Goal: Task Accomplishment & Management: Manage account settings

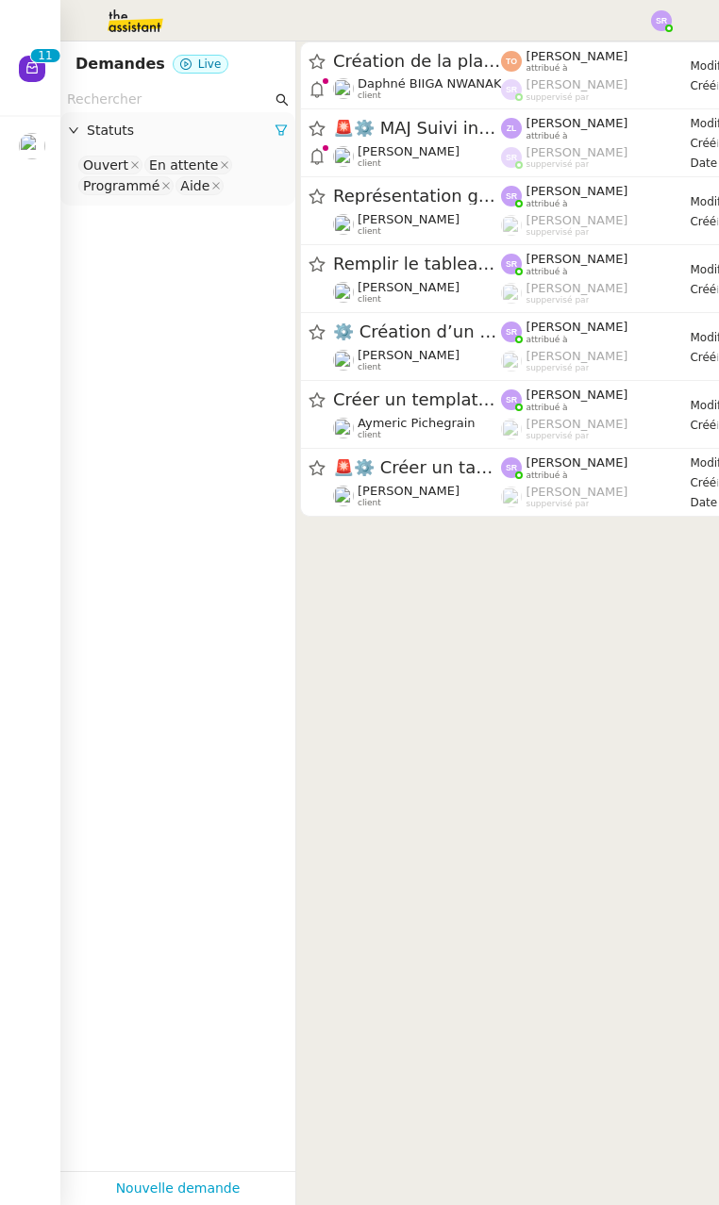
click at [40, 144] on img at bounding box center [32, 146] width 26 height 26
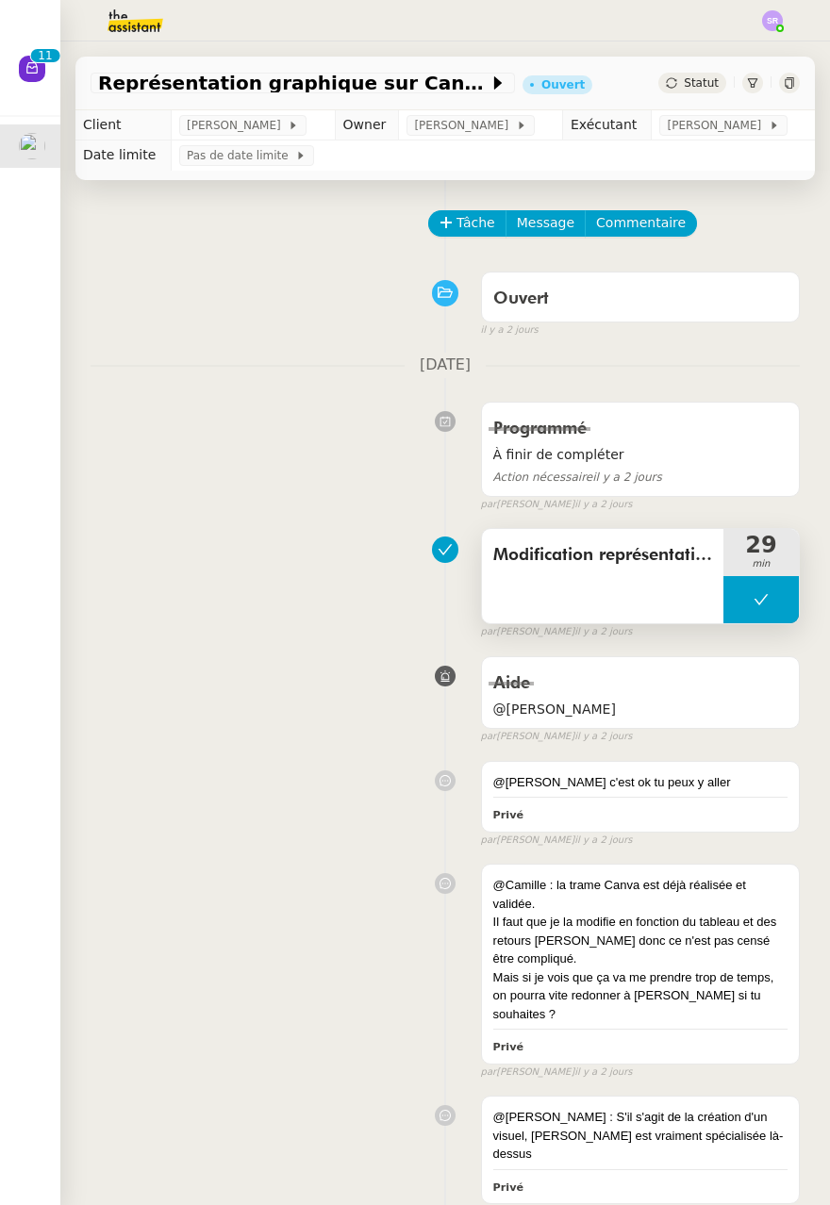
click at [718, 610] on button at bounding box center [760, 599] width 75 height 47
click at [718, 610] on div at bounding box center [742, 599] width 38 height 47
click at [718, 21] on img at bounding box center [772, 20] width 21 height 21
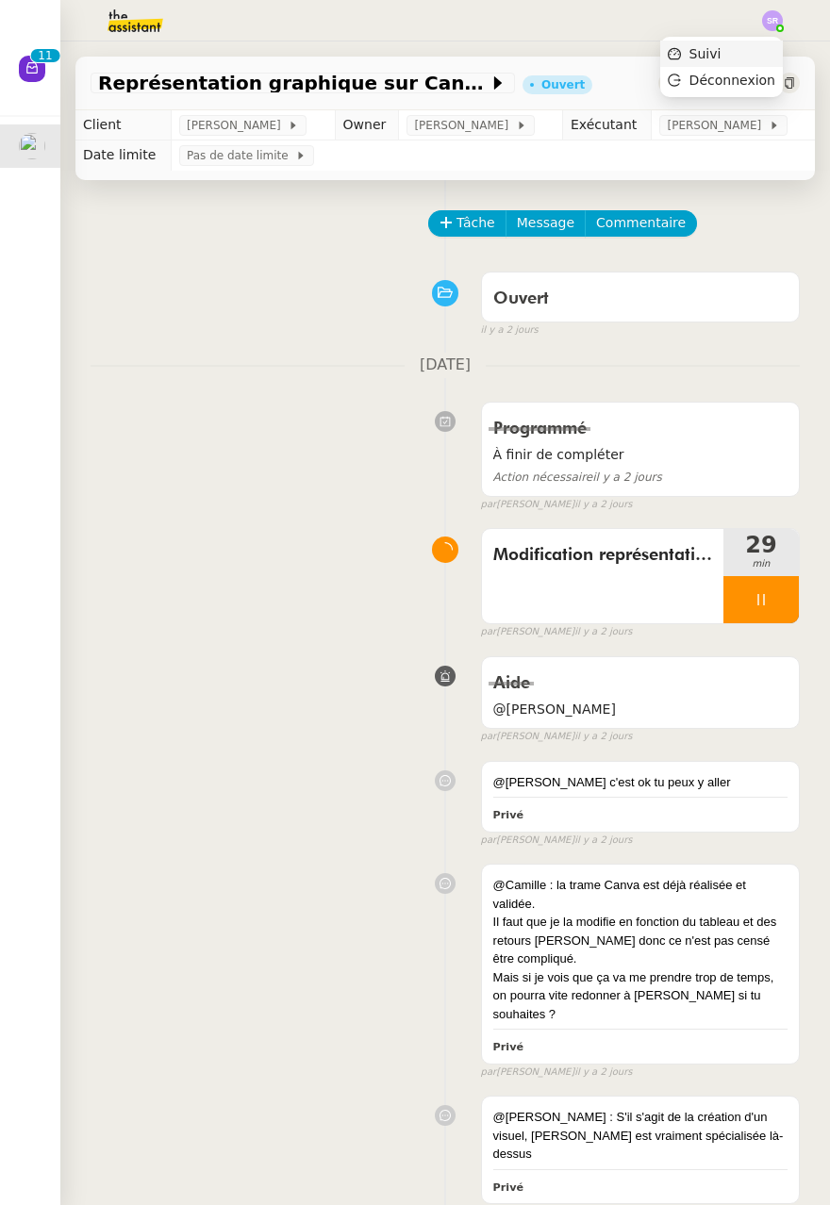
click at [718, 58] on span "Suivi" at bounding box center [706, 53] width 32 height 15
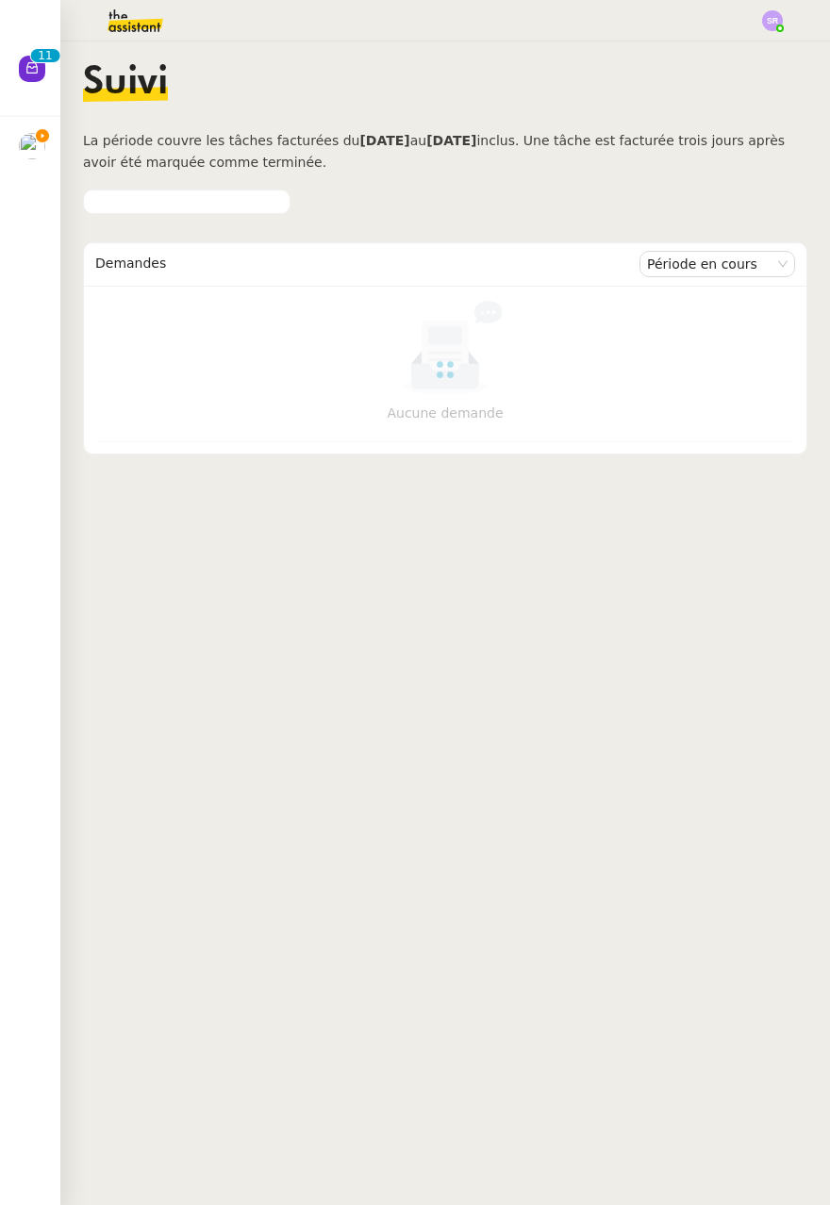
click at [718, 25] on img at bounding box center [772, 20] width 21 height 21
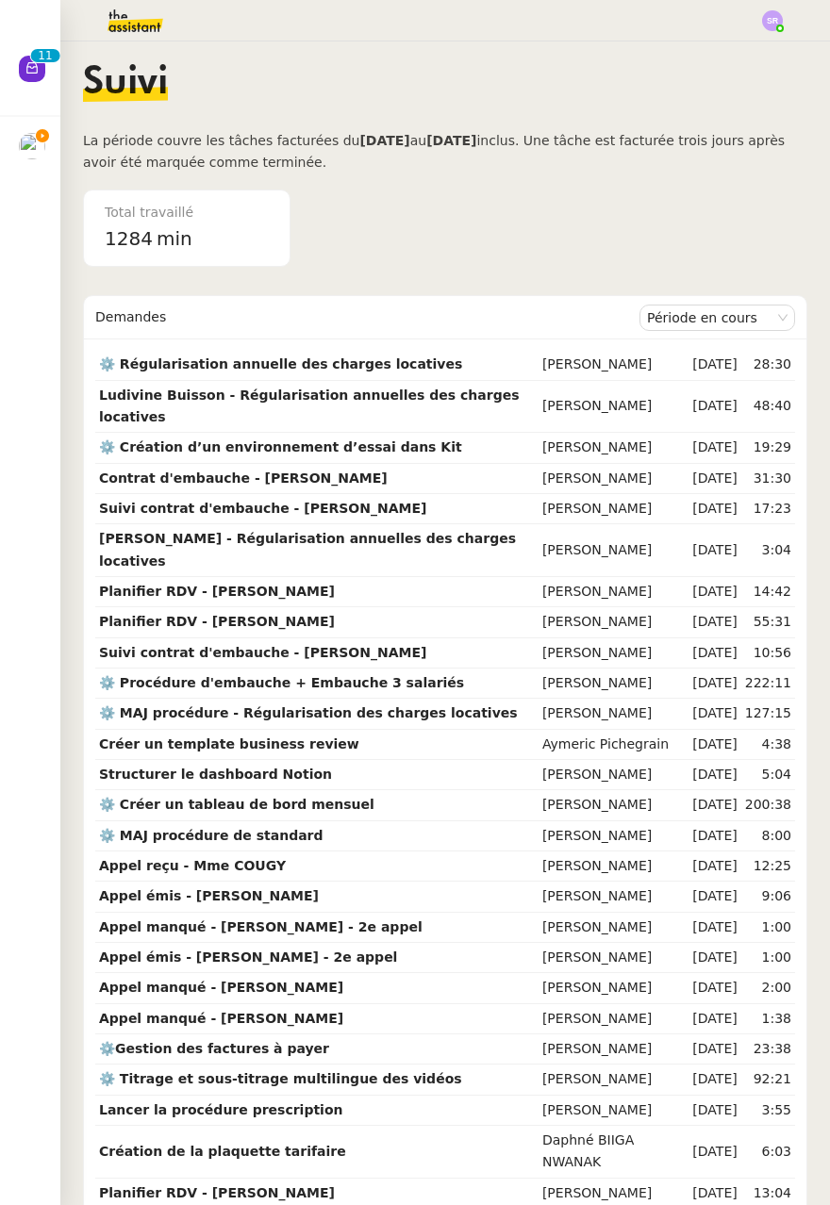
drag, startPoint x: 463, startPoint y: 40, endPoint x: 435, endPoint y: 50, distance: 30.1
click at [463, 40] on div at bounding box center [415, 21] width 736 height 42
drag, startPoint x: 22, startPoint y: 150, endPoint x: 33, endPoint y: 150, distance: 11.3
click at [22, 150] on img at bounding box center [32, 146] width 26 height 26
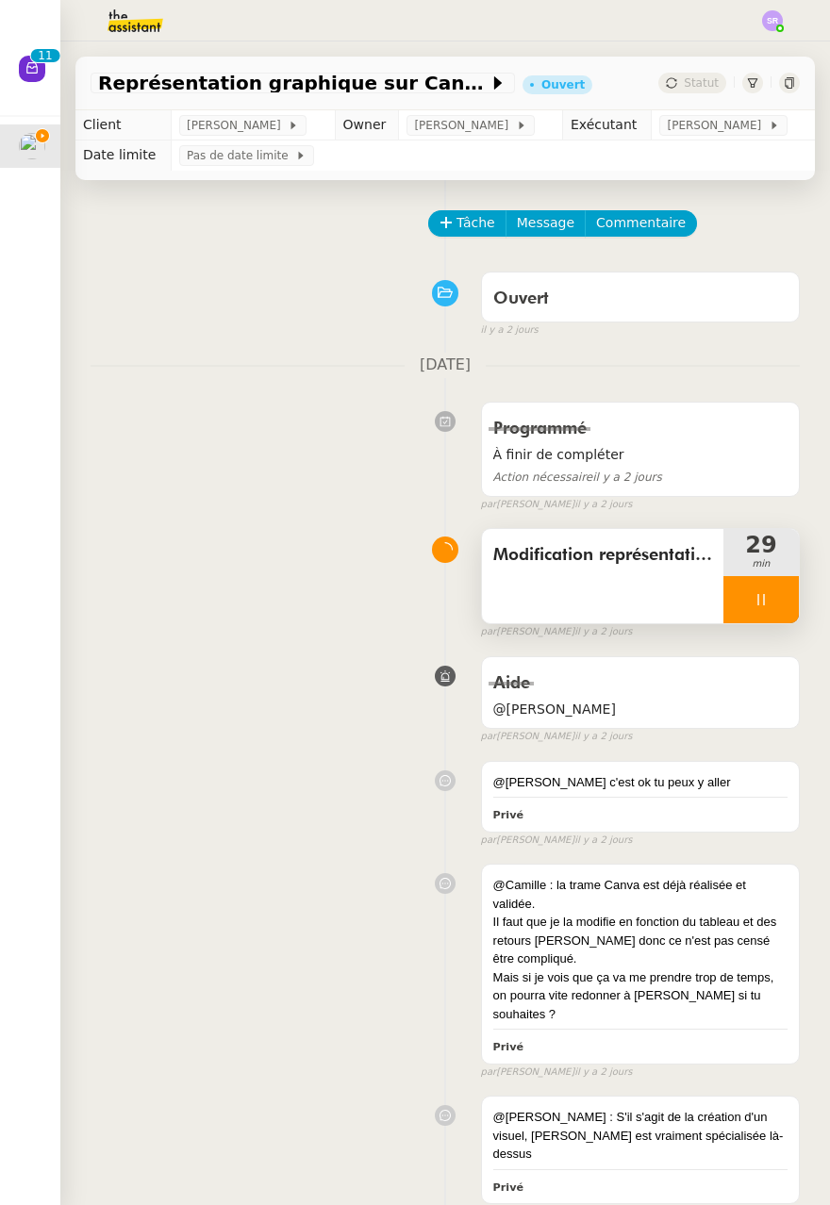
click at [718, 594] on div at bounding box center [760, 599] width 75 height 47
click at [718, 587] on button at bounding box center [780, 599] width 38 height 47
click at [718, 20] on img at bounding box center [772, 20] width 21 height 21
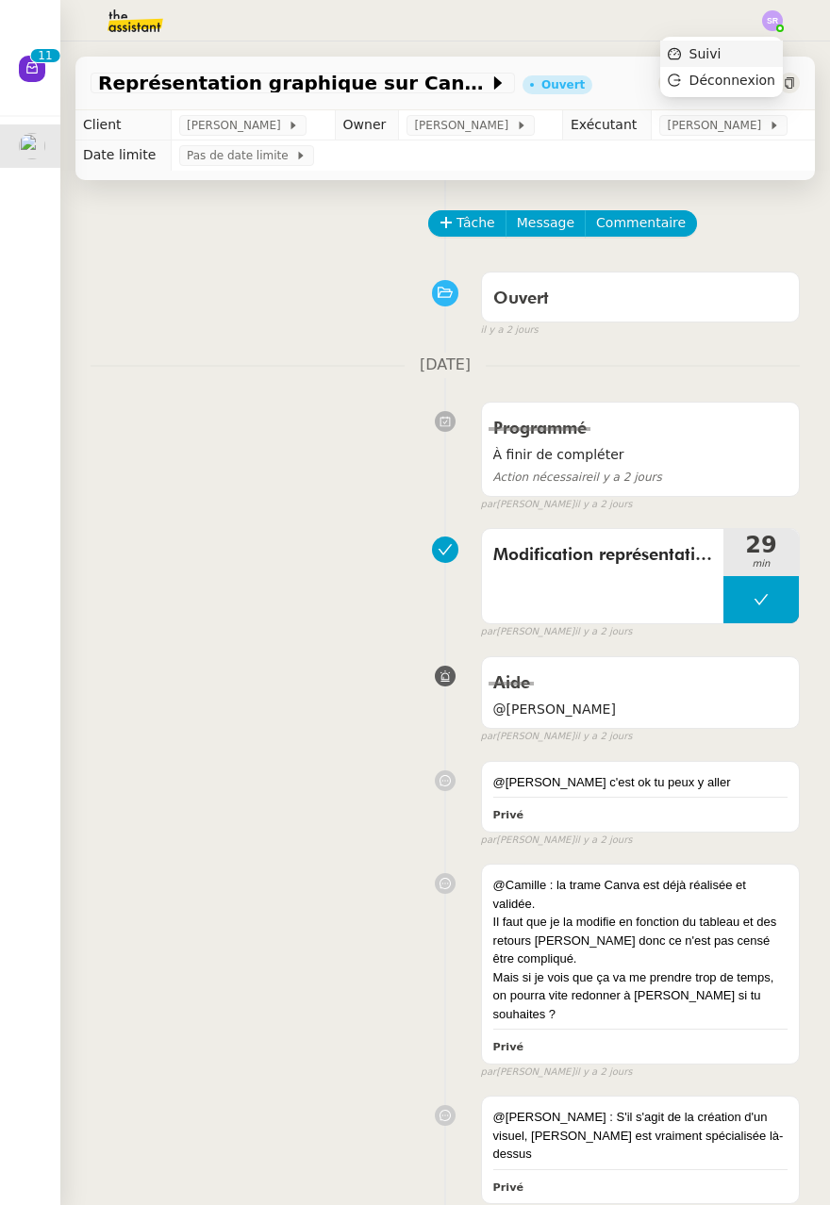
click at [718, 58] on li "Suivi" at bounding box center [721, 54] width 123 height 26
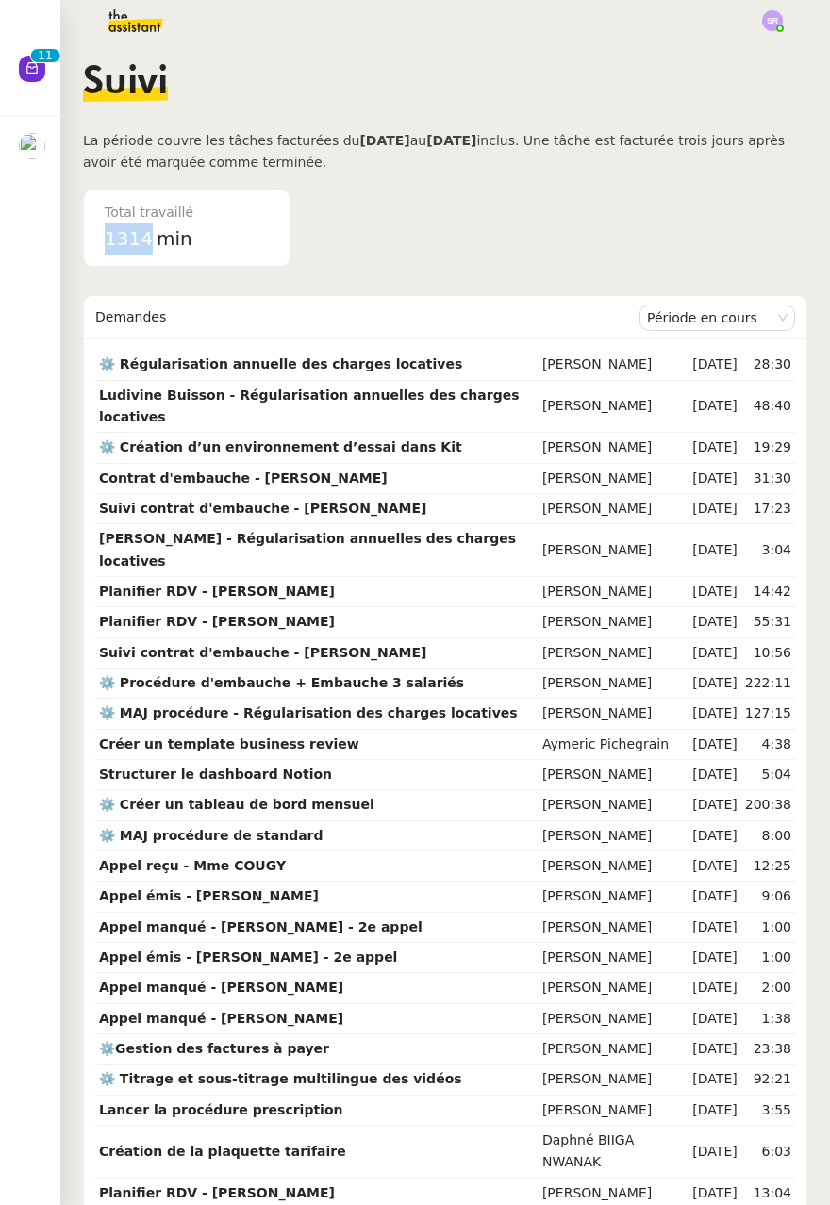
drag, startPoint x: 150, startPoint y: 240, endPoint x: 107, endPoint y: 241, distance: 43.4
click at [107, 241] on div "1314 min" at bounding box center [187, 239] width 164 height 31
copy span "1314"
click at [471, 245] on div "Total travaillé 1314 min" at bounding box center [445, 229] width 724 height 78
click at [44, 152] on div at bounding box center [32, 146] width 26 height 26
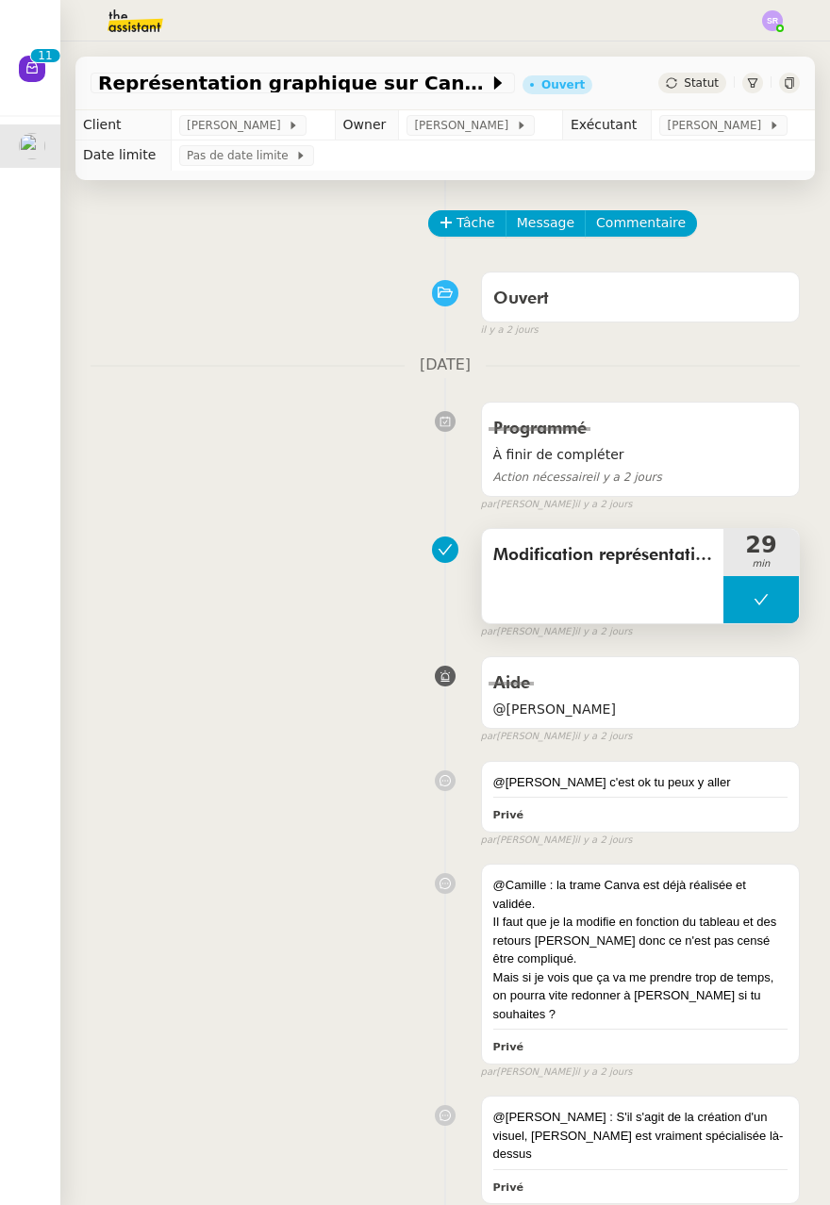
click at [718, 605] on button at bounding box center [760, 599] width 75 height 47
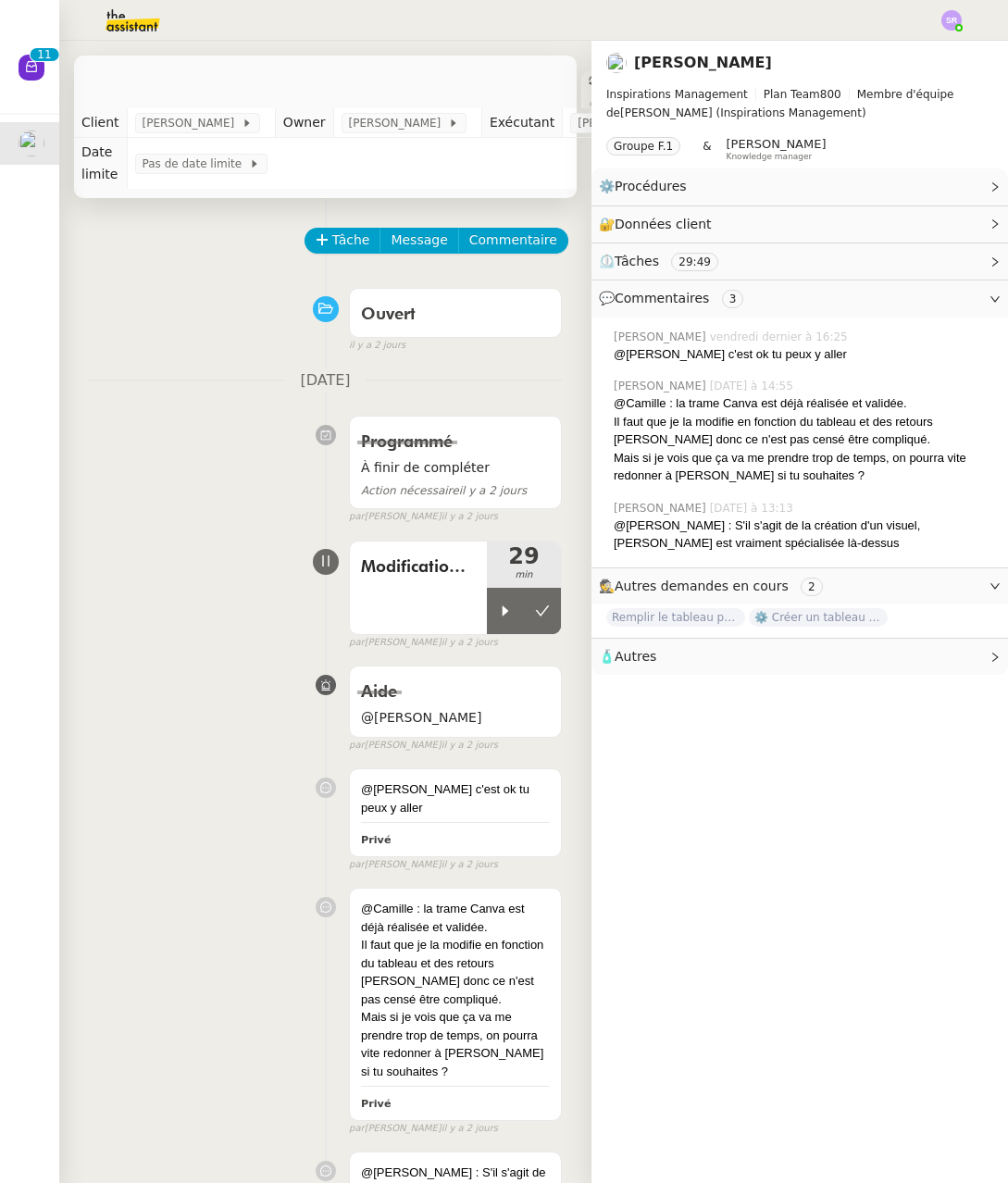
click at [705, 611] on span "⚙️ Créer un tableau de bord mensuel" at bounding box center [818, 618] width 138 height 19
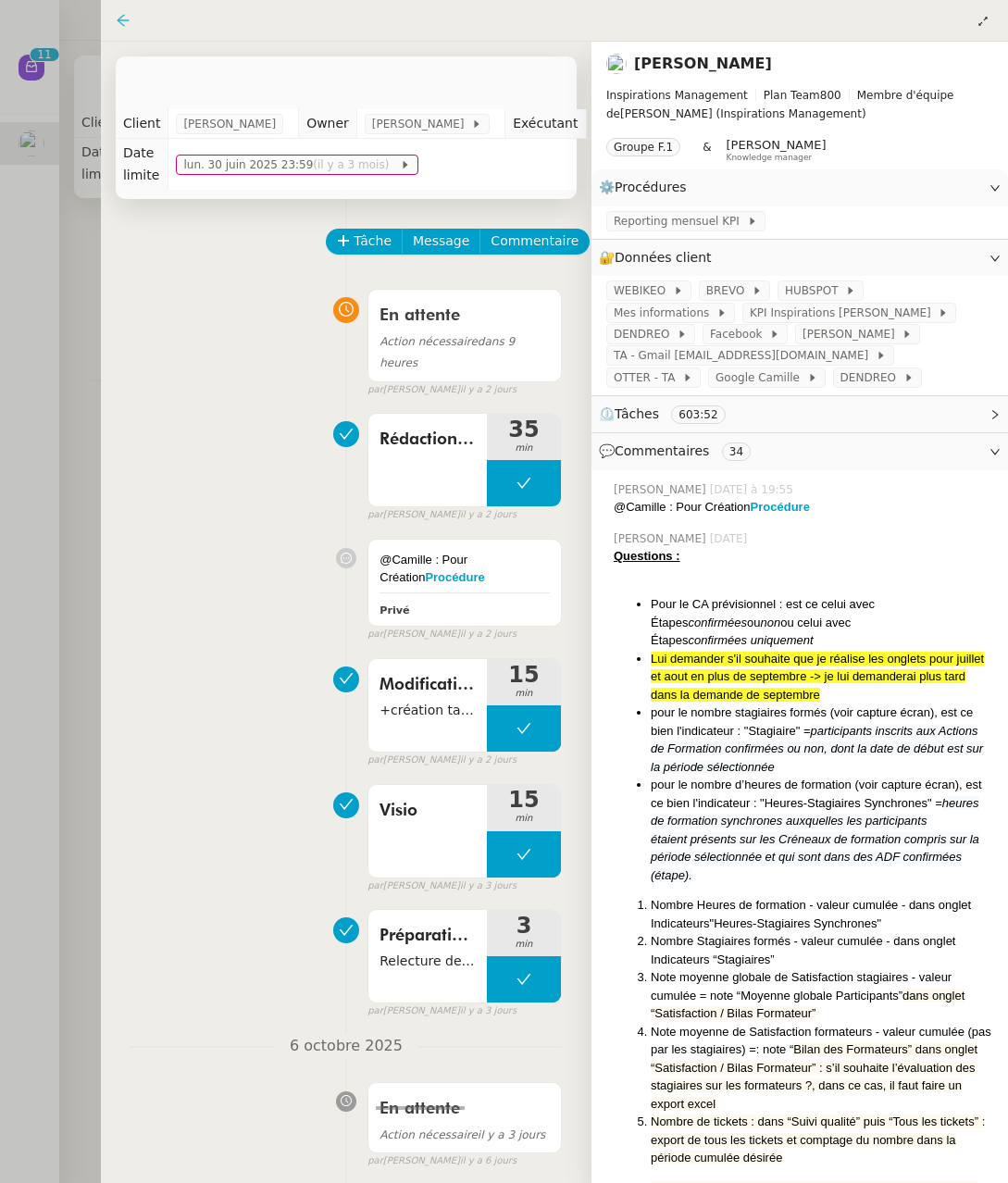
click at [120, 27] on icon at bounding box center [123, 20] width 15 height 15
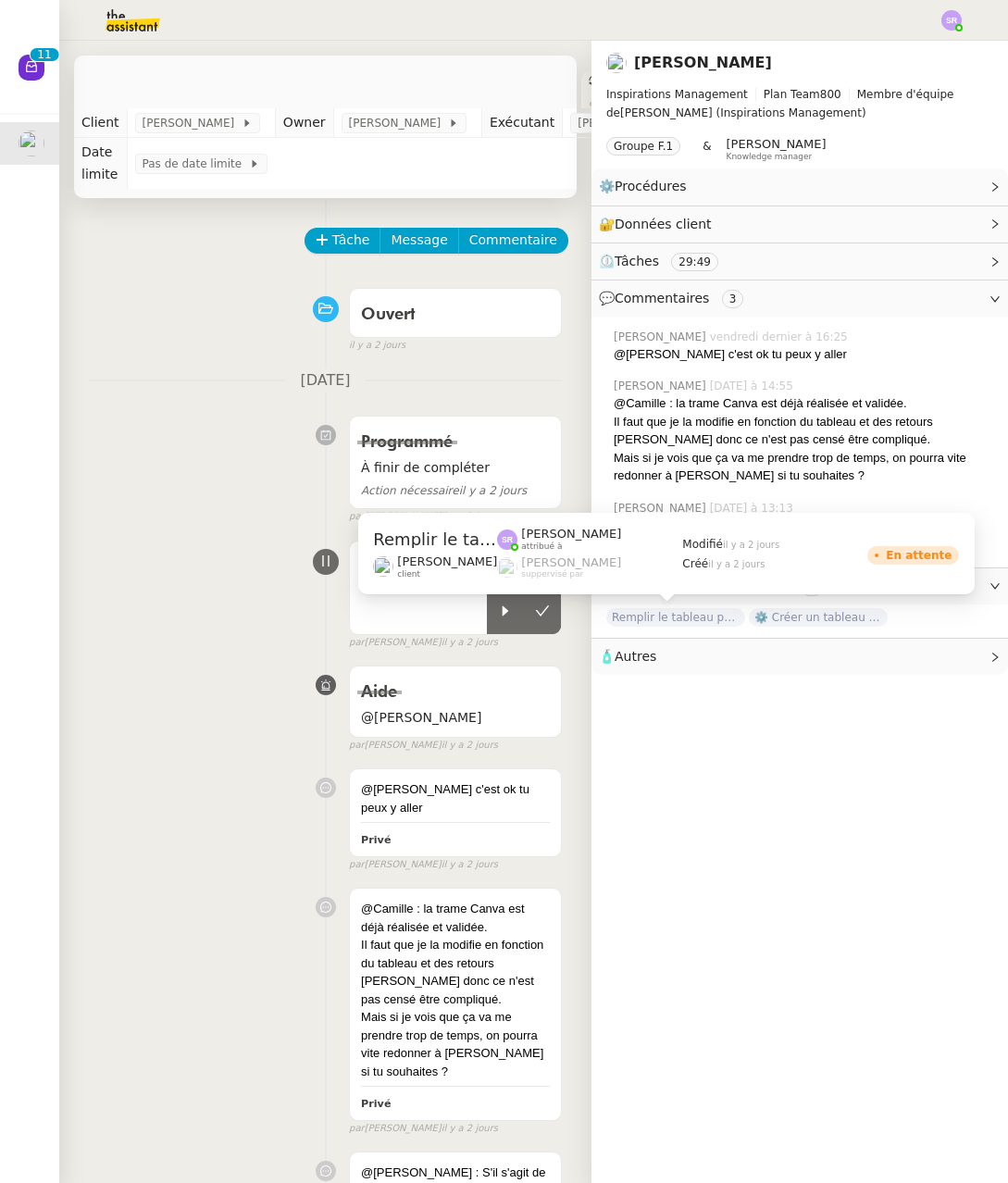
click at [666, 613] on span "Remplir le tableau pour septembre en se reconnectant aux 6 plateformes" at bounding box center [675, 618] width 138 height 19
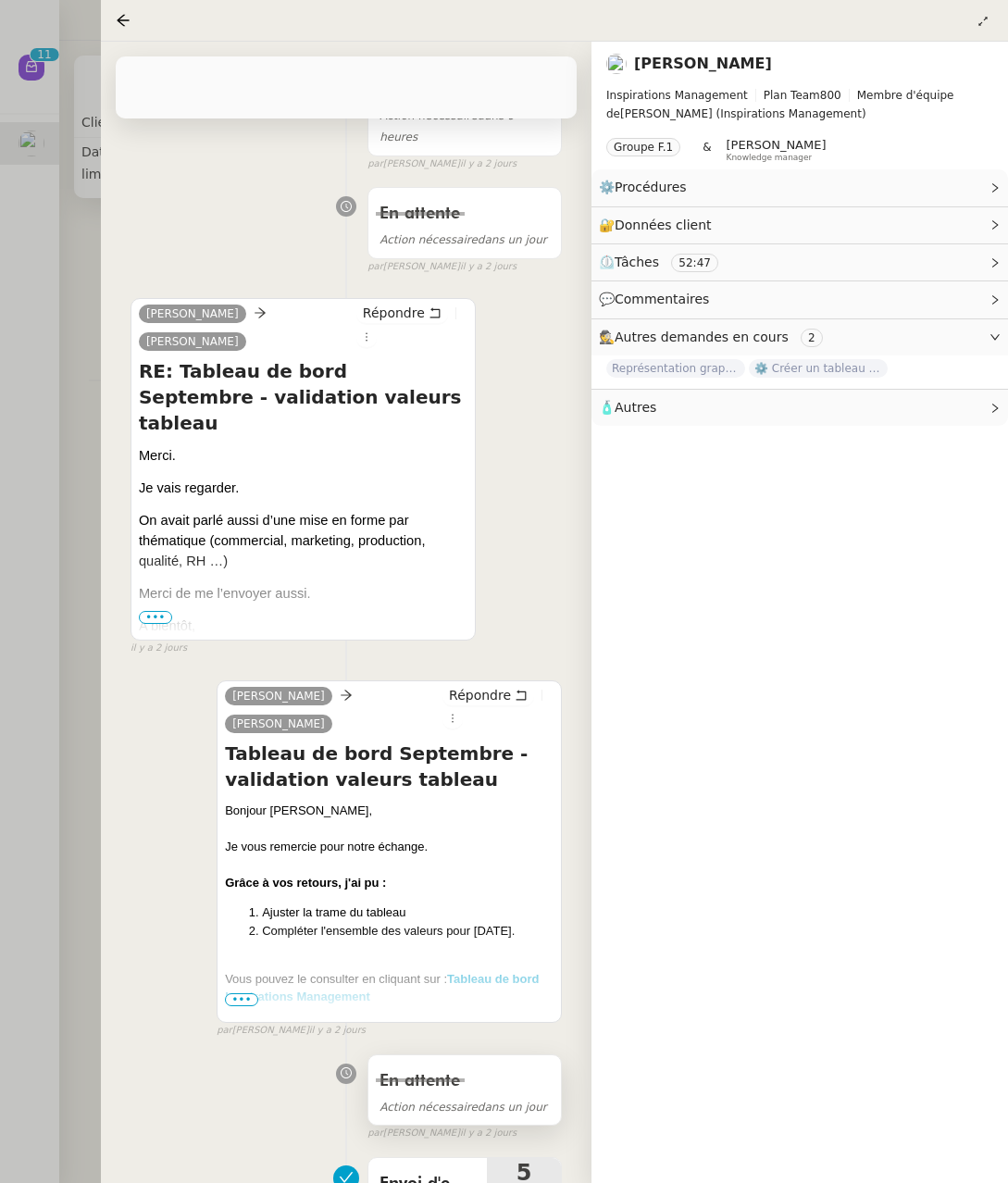
scroll to position [427, 0]
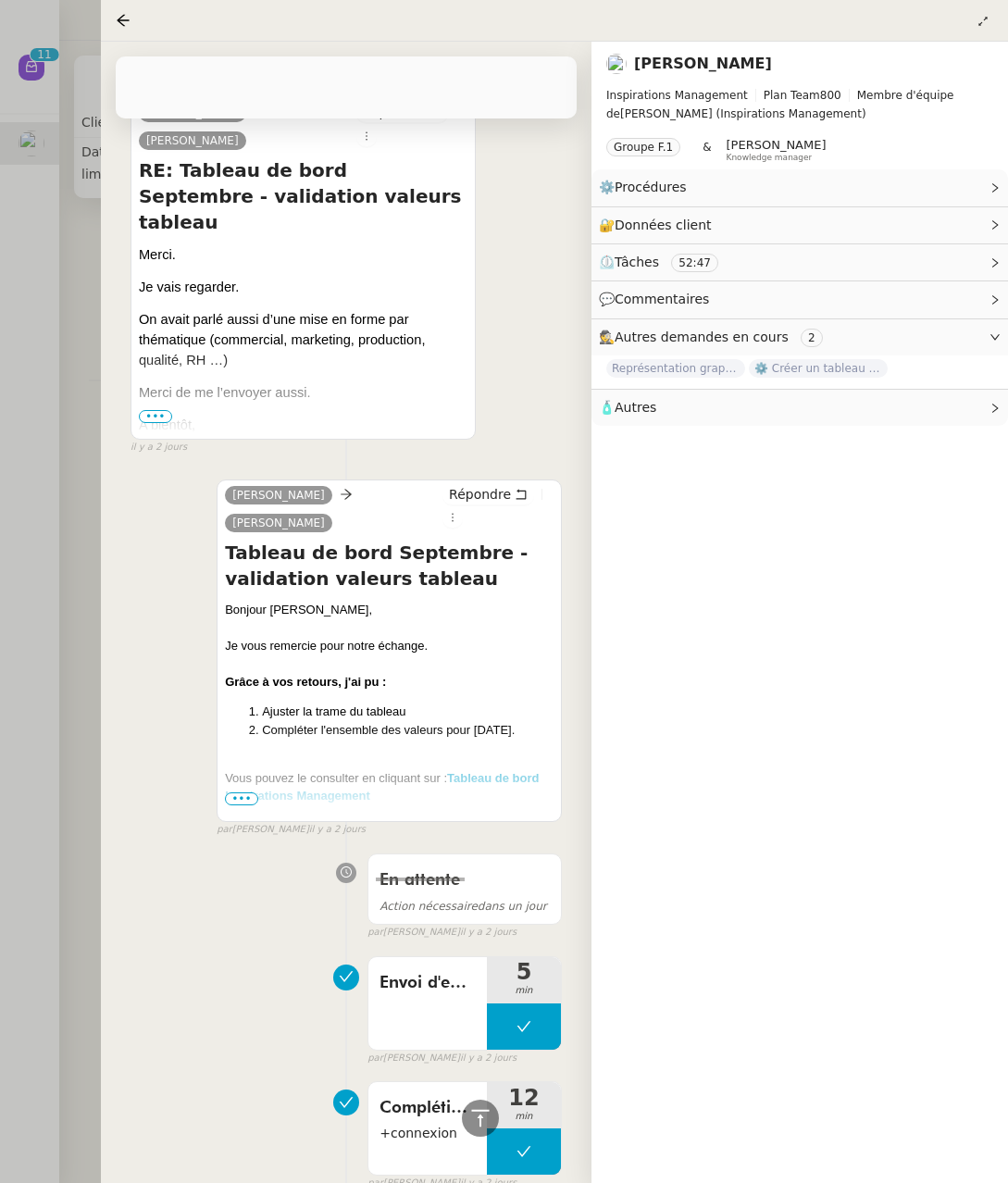
click at [509, 770] on div "Vous pouvez le consulter en cliquant sur : Tableau de bord Inspirations Managem…" at bounding box center [389, 787] width 329 height 36
click at [510, 772] on strong "Tableau de bord Inspirations Management" at bounding box center [382, 787] width 314 height 32
click at [241, 792] on span "•••" at bounding box center [241, 798] width 33 height 13
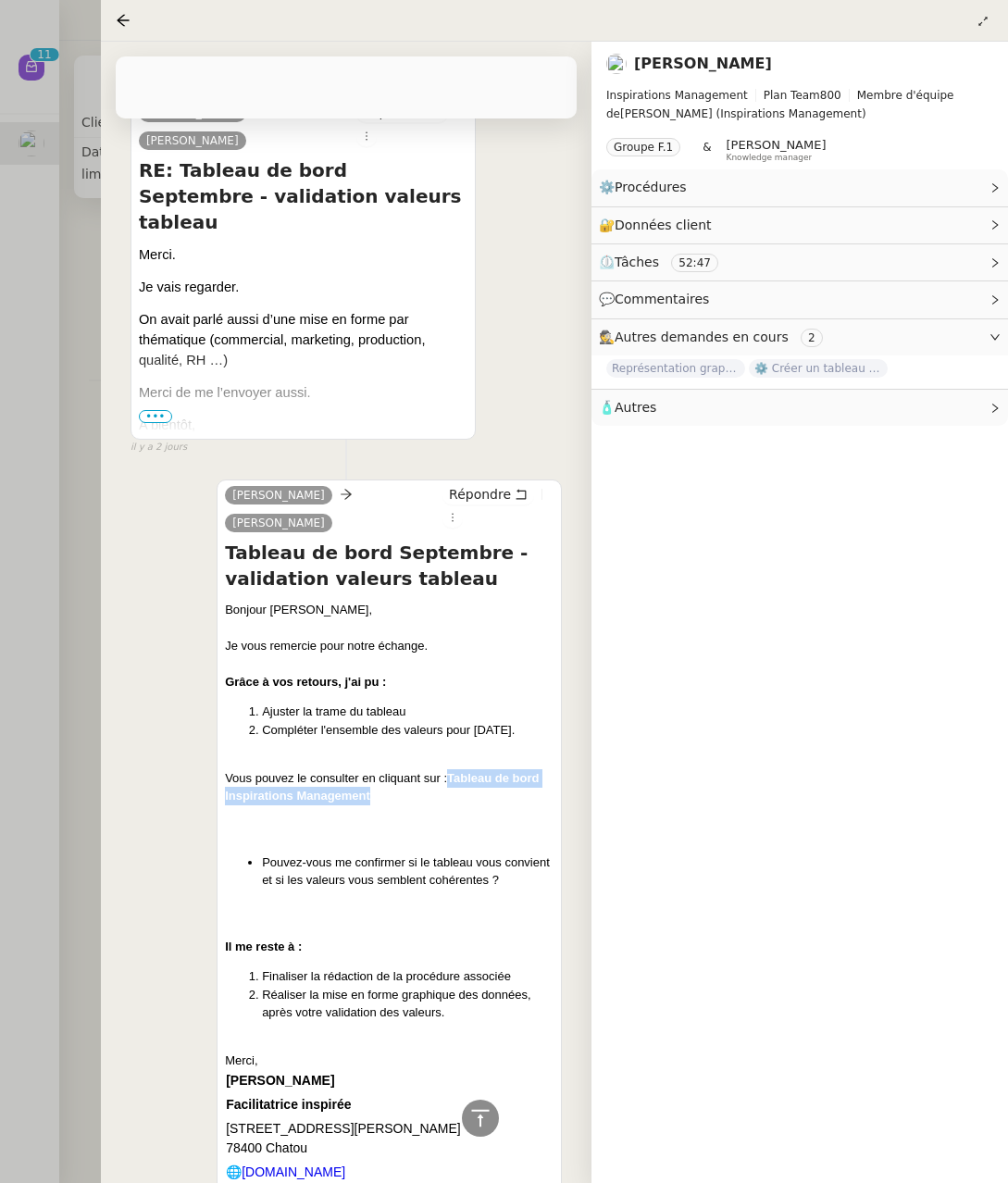
drag, startPoint x: 395, startPoint y: 760, endPoint x: 449, endPoint y: 741, distance: 57.2
click at [449, 770] on div "Vous pouvez le consulter en cliquant sur : Tableau de bord Inspirations Managem…" at bounding box center [389, 787] width 329 height 36
copy strong "Tableau de bord Inspirations Management"
click at [121, 23] on icon at bounding box center [123, 20] width 12 height 12
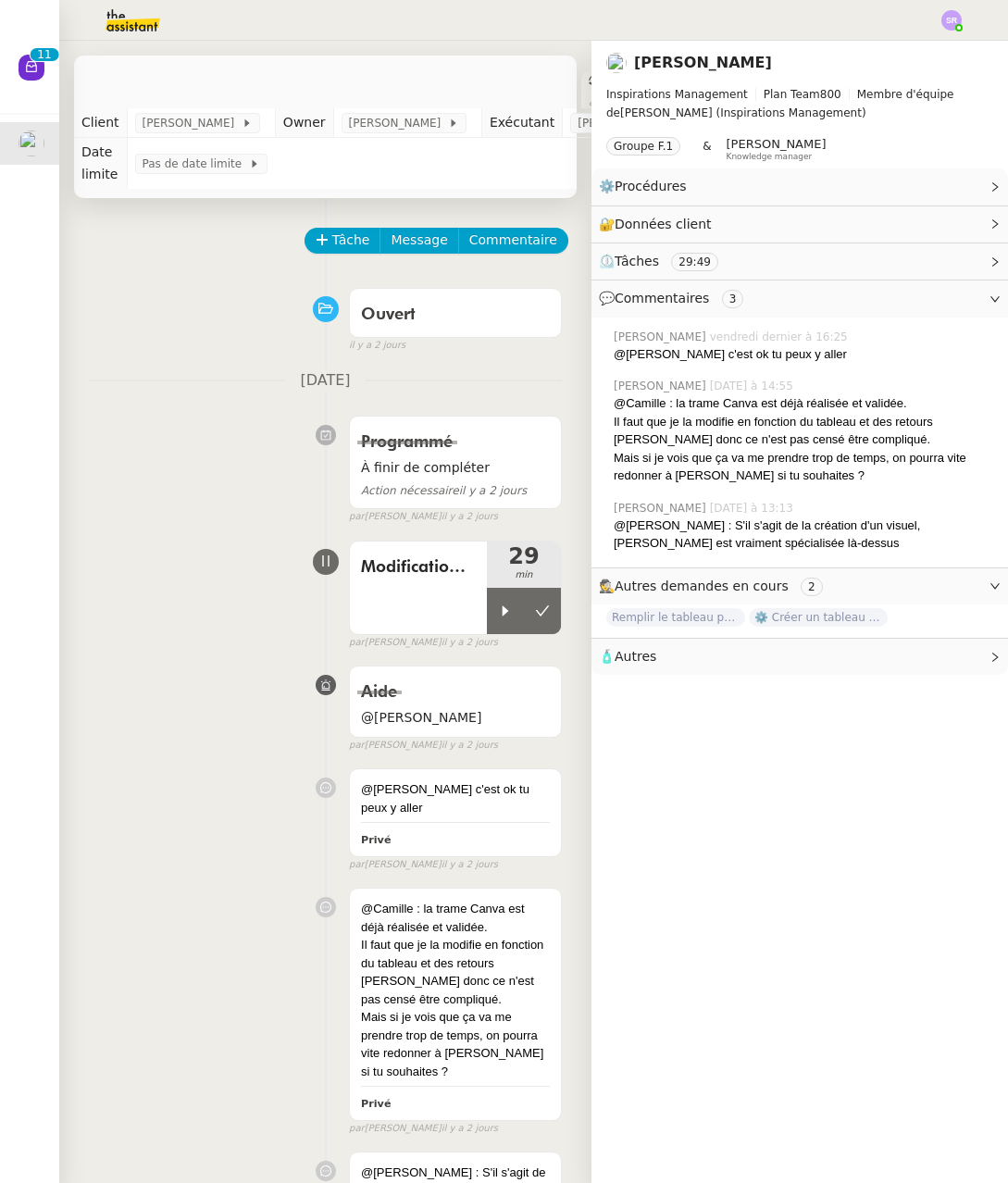
click at [696, 695] on div "[PERSON_NAME] Inspirations Management Plan Team 800 Membre d'équipe de [PERSON_…" at bounding box center [800, 613] width 416 height 1143
click at [493, 249] on span "Commentaire" at bounding box center [513, 241] width 88 height 22
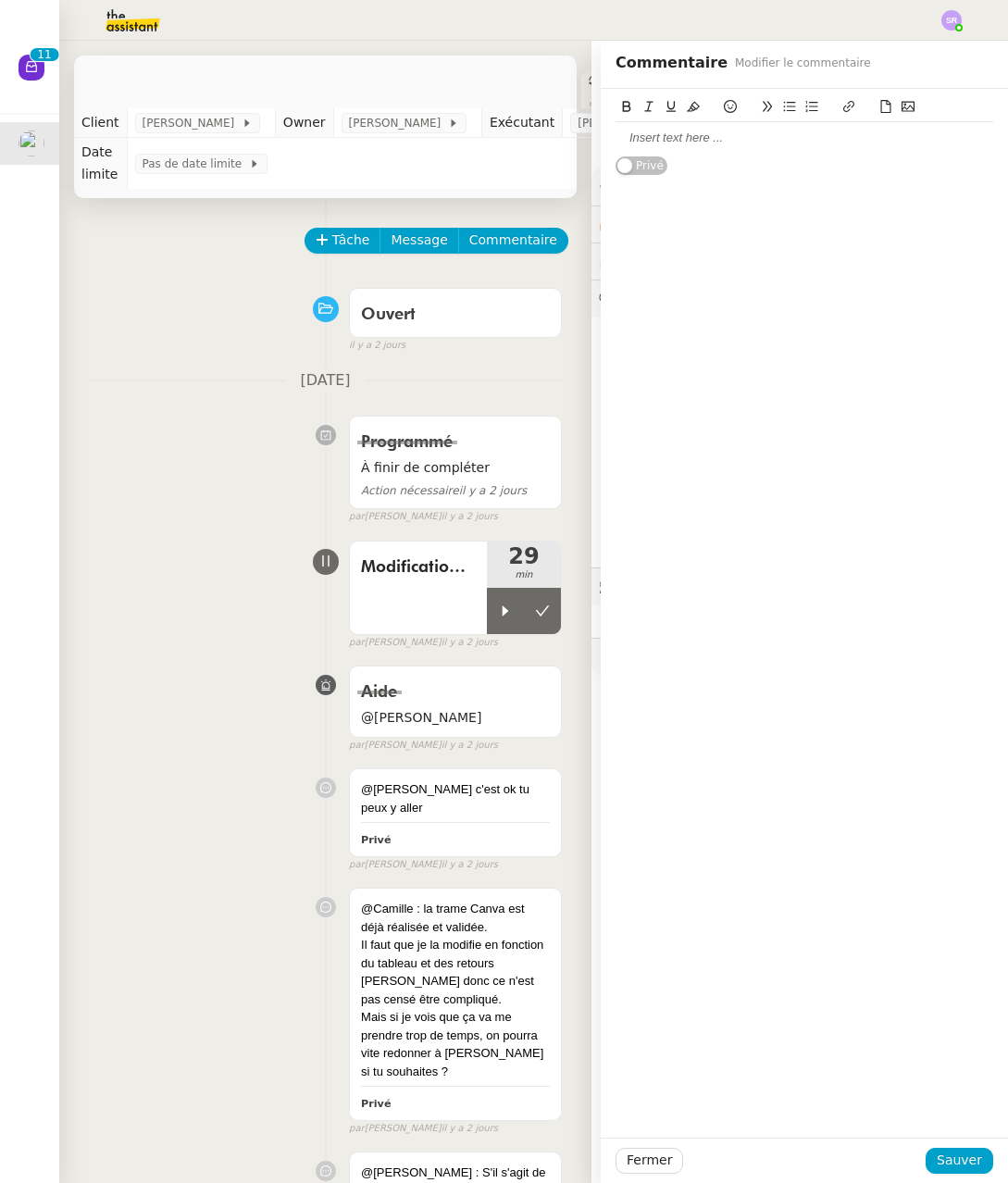
click at [705, 149] on div at bounding box center [804, 138] width 378 height 31
click at [705, 1156] on span "Sauver" at bounding box center [960, 1161] width 45 height 22
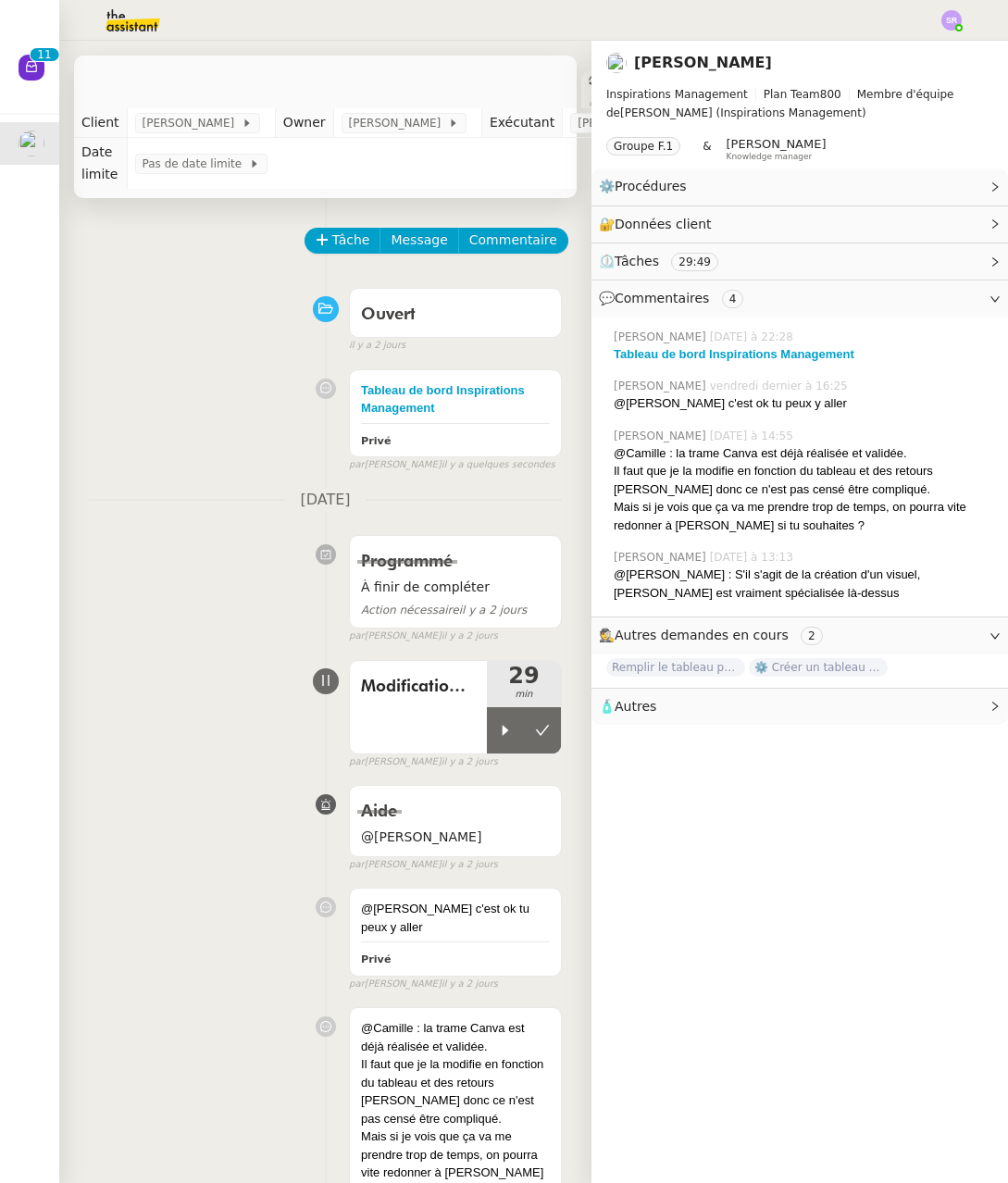
click at [178, 583] on div "Programmé À finir de compléter Action nécessaire [DATE] false par [PERSON_NAME]…" at bounding box center [326, 585] width 473 height 117
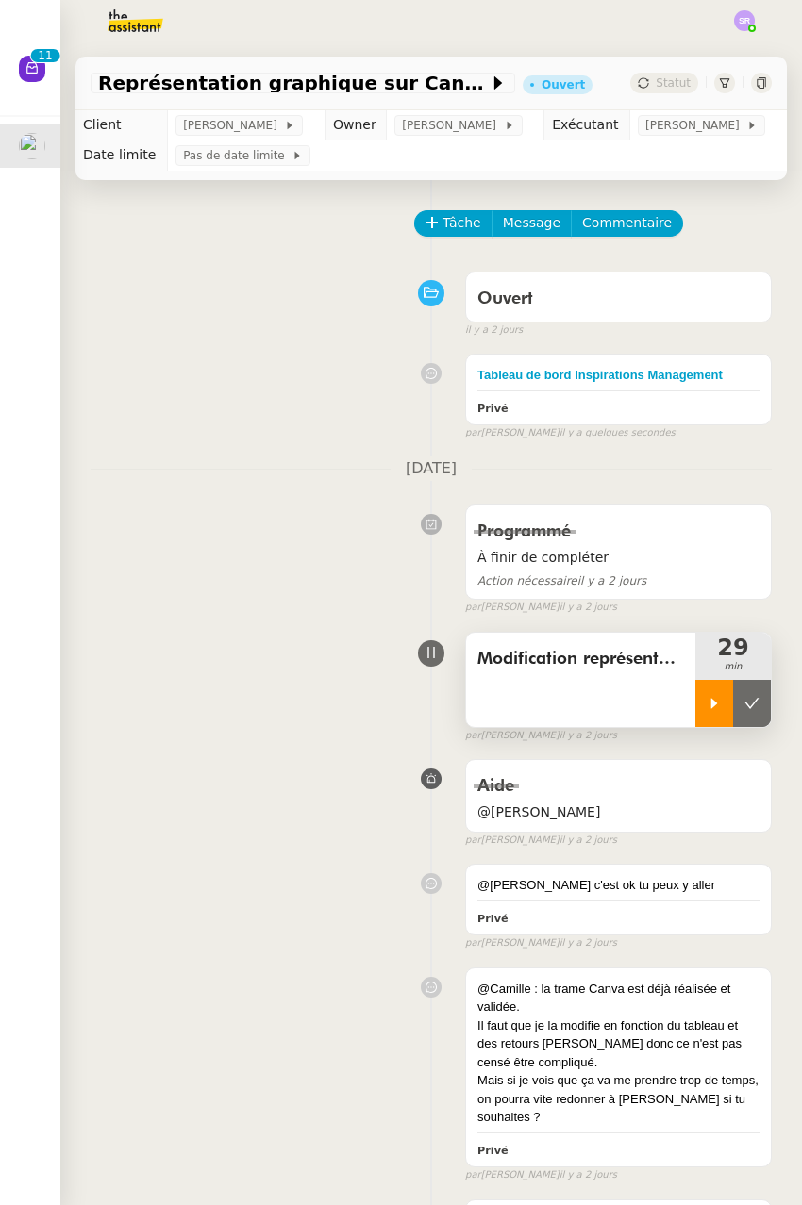
click at [706, 711] on icon at bounding box center [713, 703] width 15 height 15
click at [718, 711] on icon at bounding box center [732, 703] width 15 height 15
click at [711, 708] on icon at bounding box center [714, 703] width 7 height 10
click at [718, 711] on icon at bounding box center [732, 703] width 15 height 15
click at [718, 711] on icon at bounding box center [751, 703] width 15 height 15
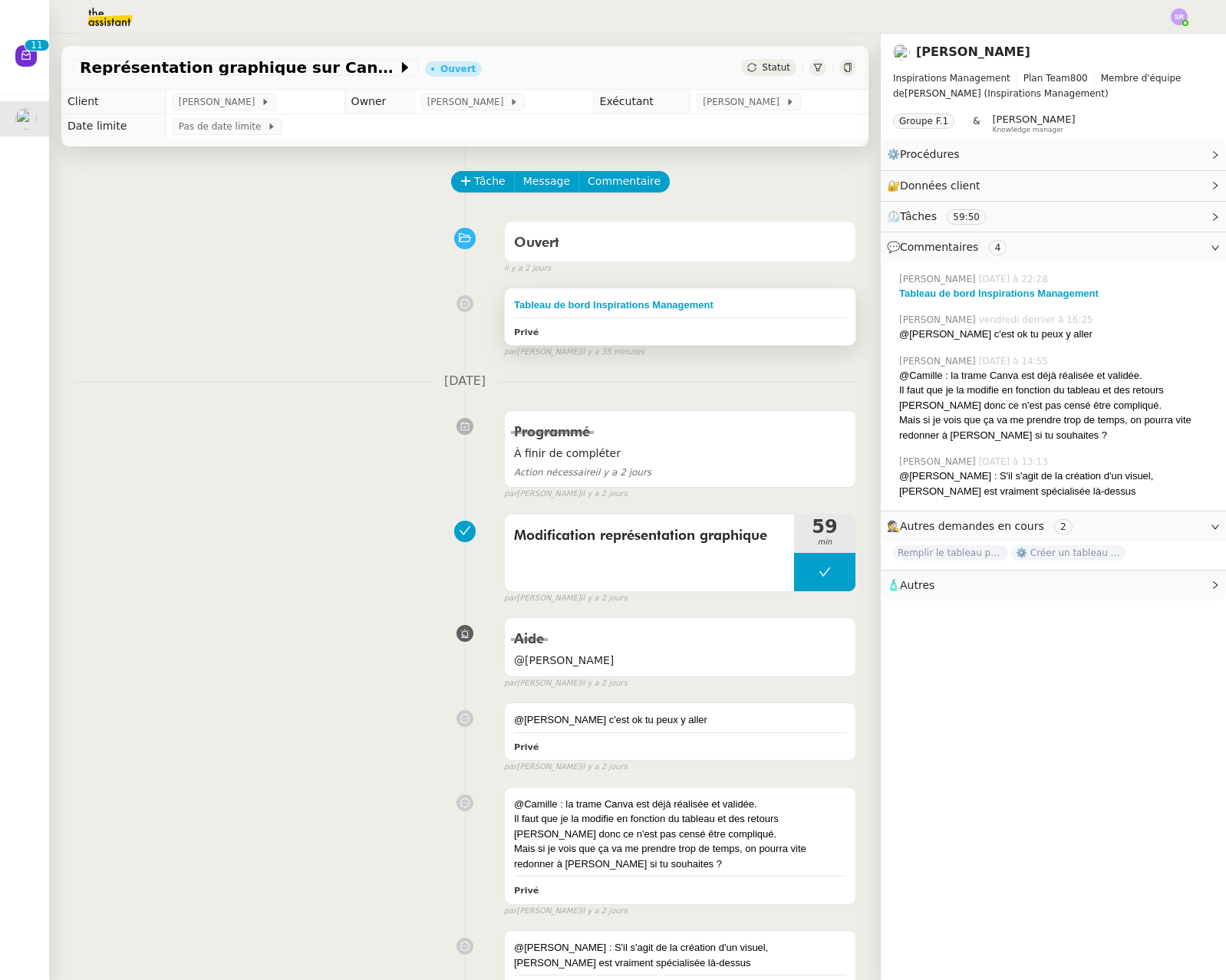
click at [584, 320] on div "Tableau de bord Inspirations Management Privé" at bounding box center [680, 317] width 351 height 57
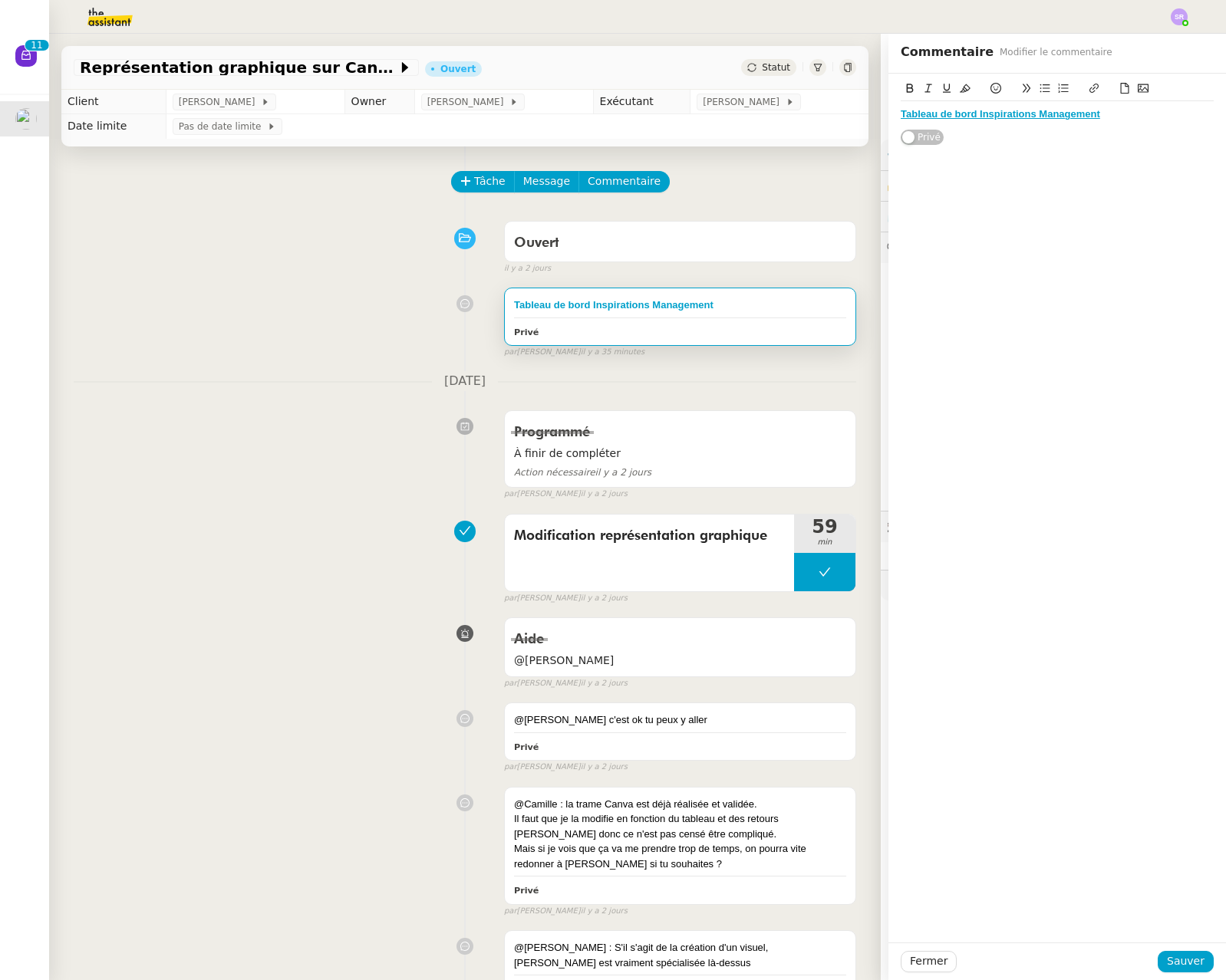
click at [584, 116] on div "Tableau de bord Inspirations Management" at bounding box center [1057, 114] width 313 height 14
click at [584, 958] on span "Sauver" at bounding box center [1186, 962] width 37 height 18
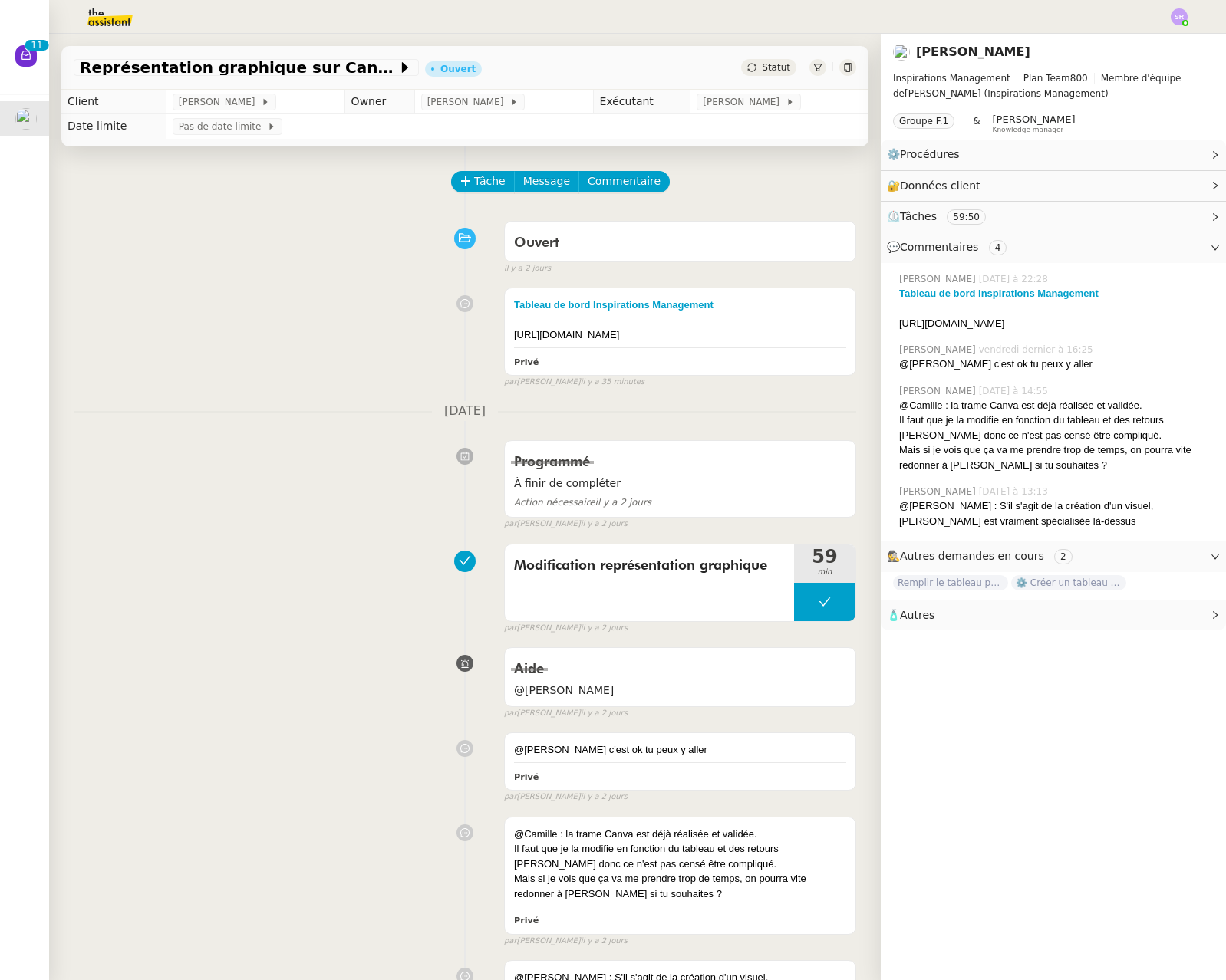
click at [408, 553] on div "Modification représentation graphique 59 min false par [PERSON_NAME] [DATE]" at bounding box center [465, 586] width 783 height 98
click at [584, 183] on link "Modifier" at bounding box center [1174, 186] width 44 height 18
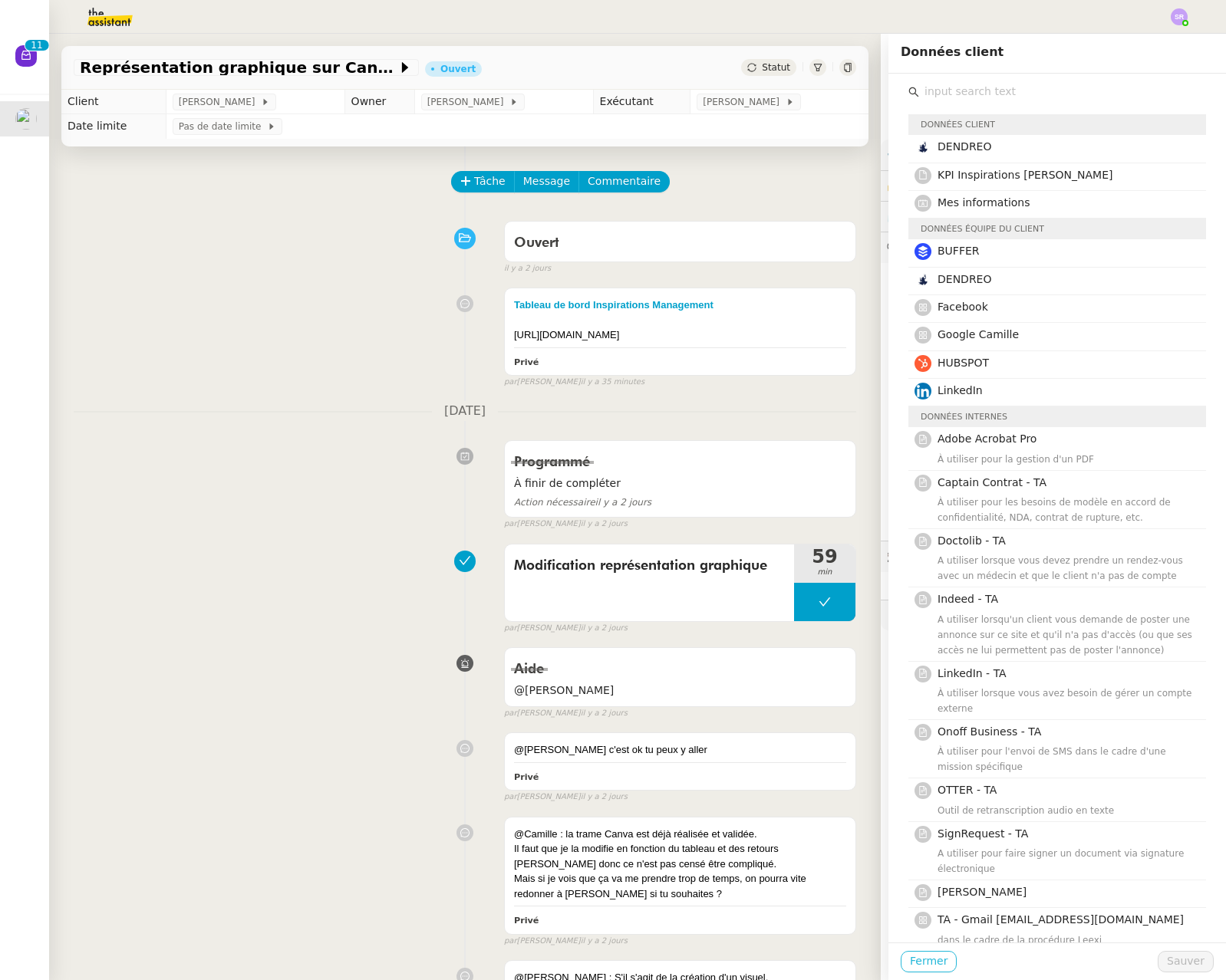
click at [584, 962] on span "Fermer" at bounding box center [929, 962] width 37 height 18
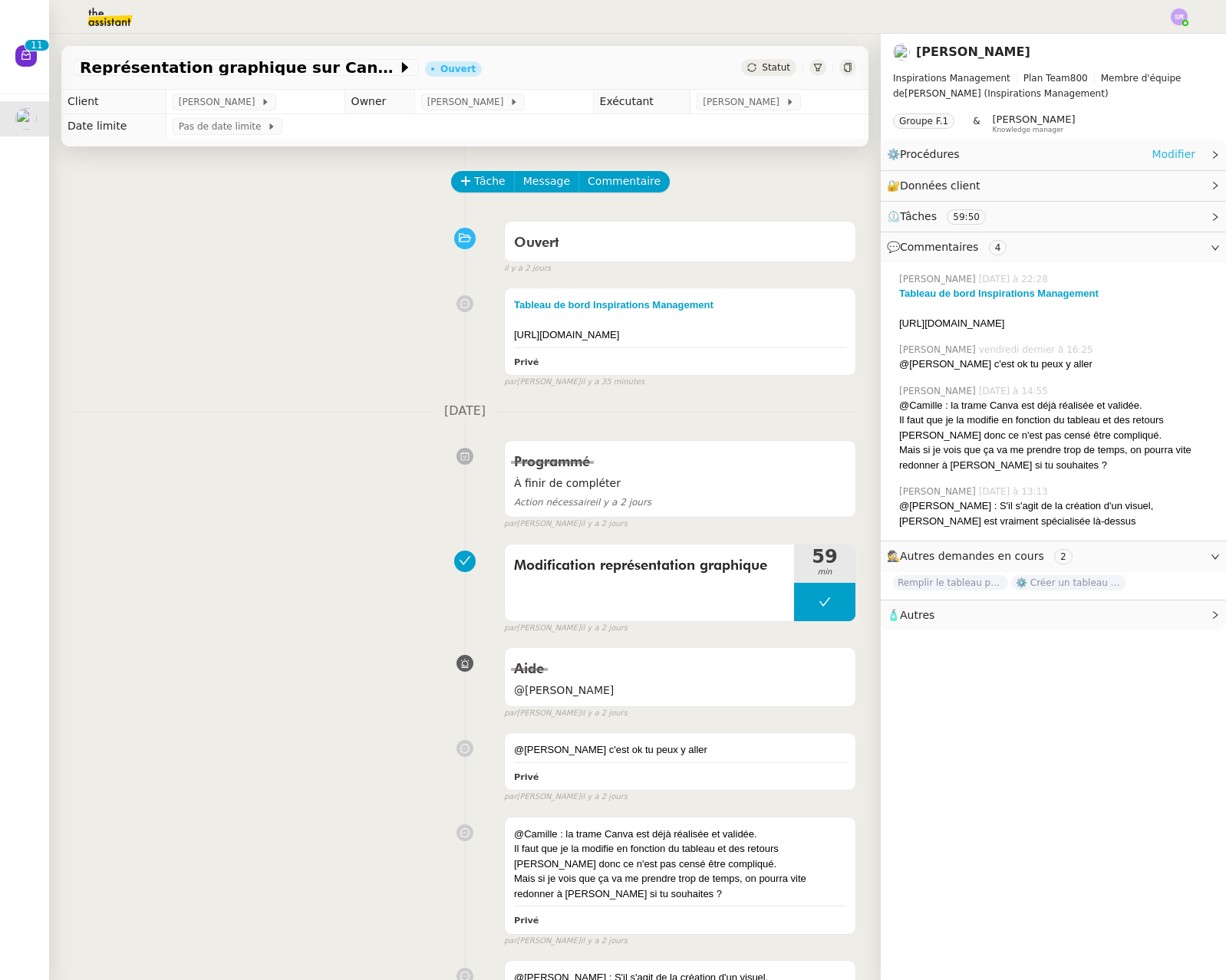
click at [584, 155] on link "Modifier" at bounding box center [1174, 155] width 44 height 18
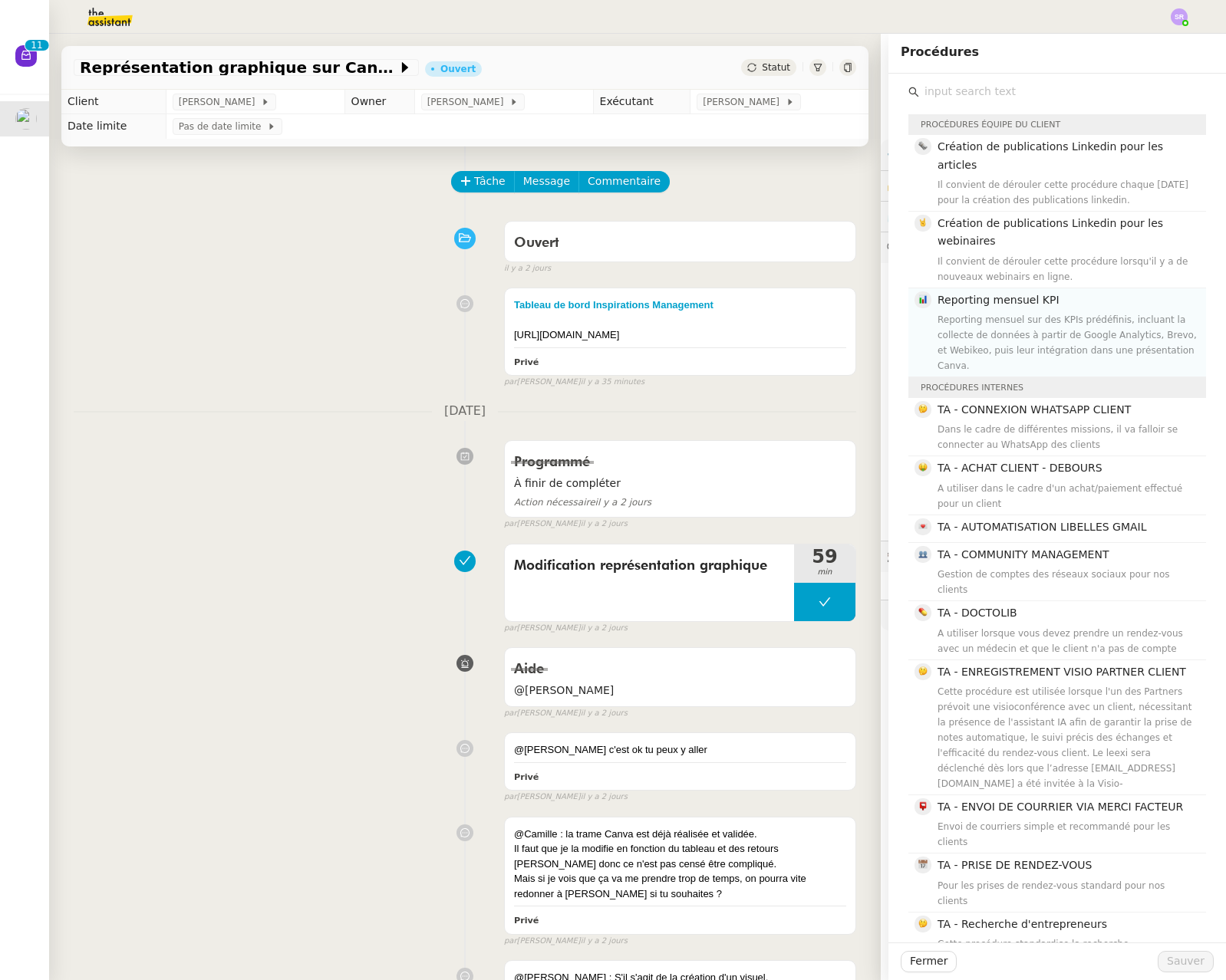
click at [584, 340] on div "Reporting mensuel sur des KPIs prédéfinis, incluant la collecte de données à pa…" at bounding box center [1067, 342] width 260 height 61
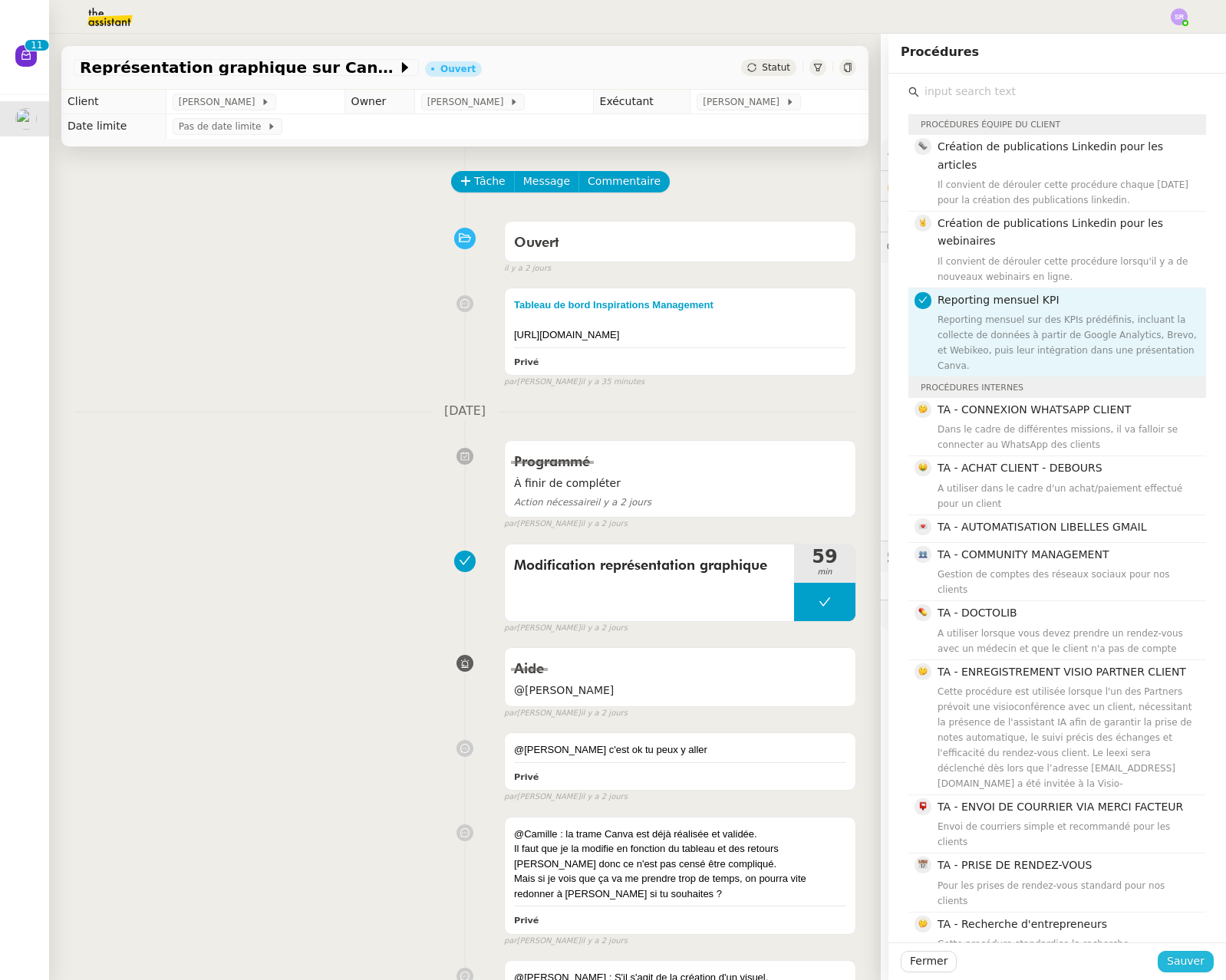
click at [584, 956] on span "Sauver" at bounding box center [1186, 962] width 37 height 18
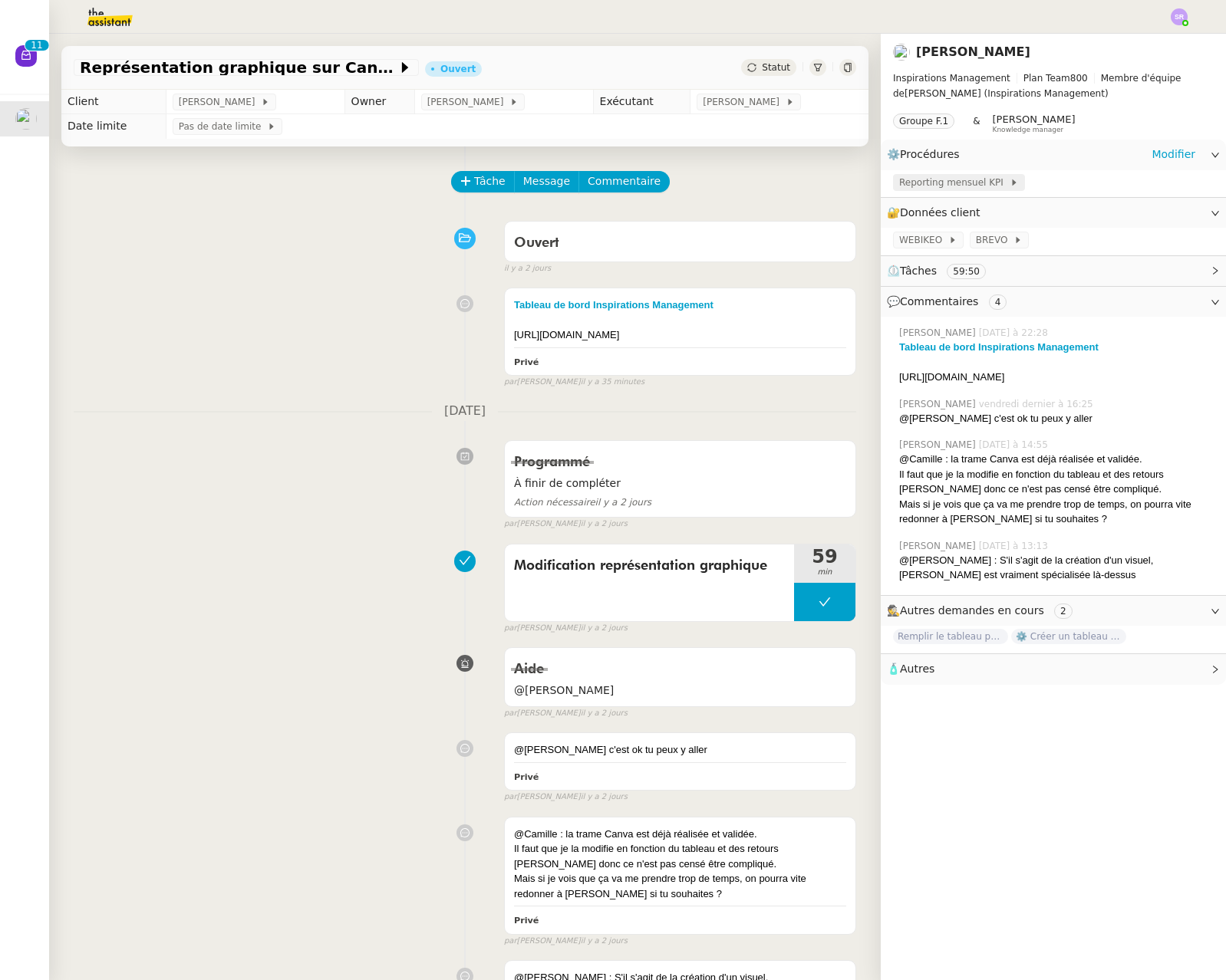
click at [584, 182] on span "Reporting mensuel KPI" at bounding box center [954, 182] width 111 height 15
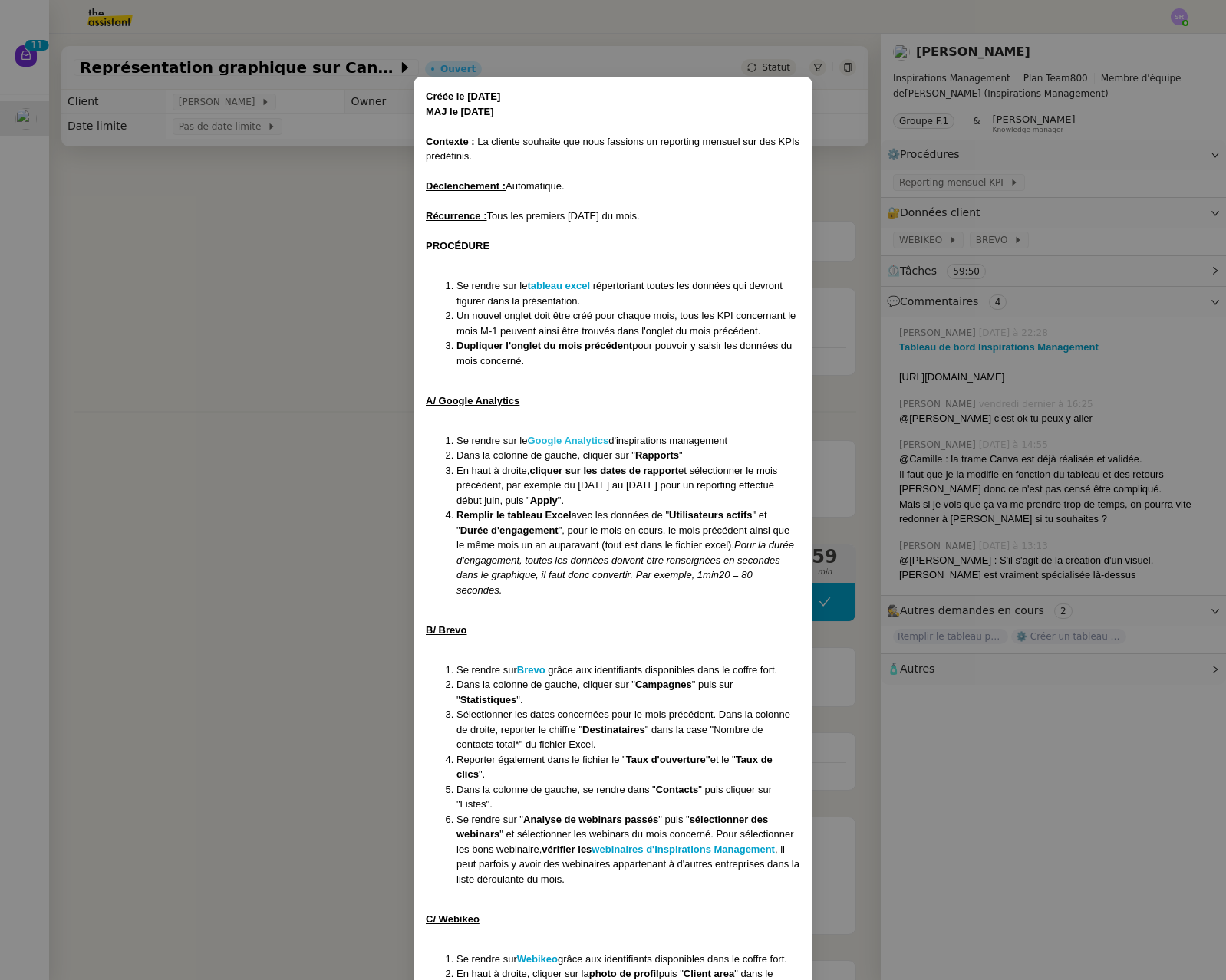
click at [582, 441] on strong "Google Analytics" at bounding box center [569, 441] width 81 height 11
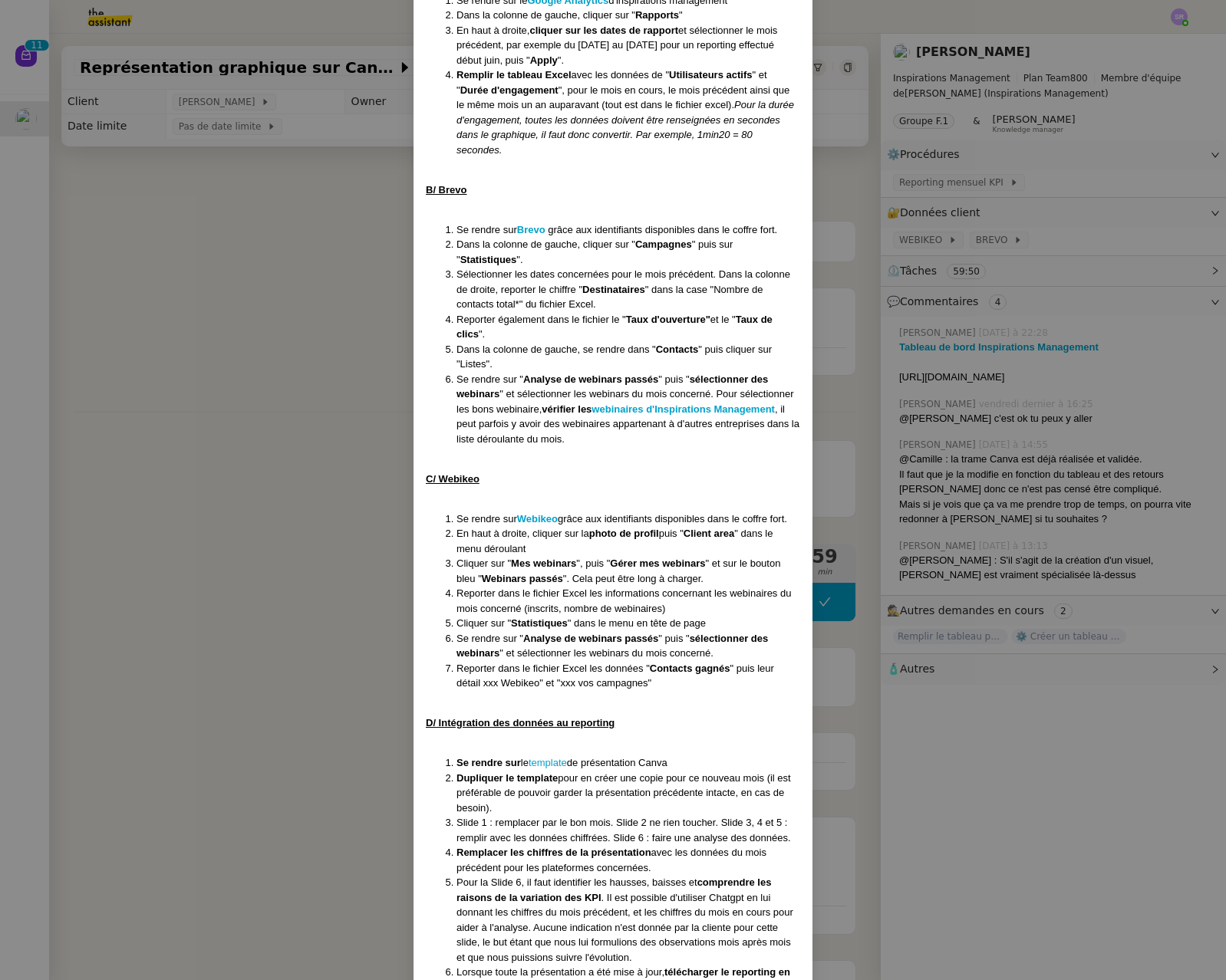
scroll to position [525, 0]
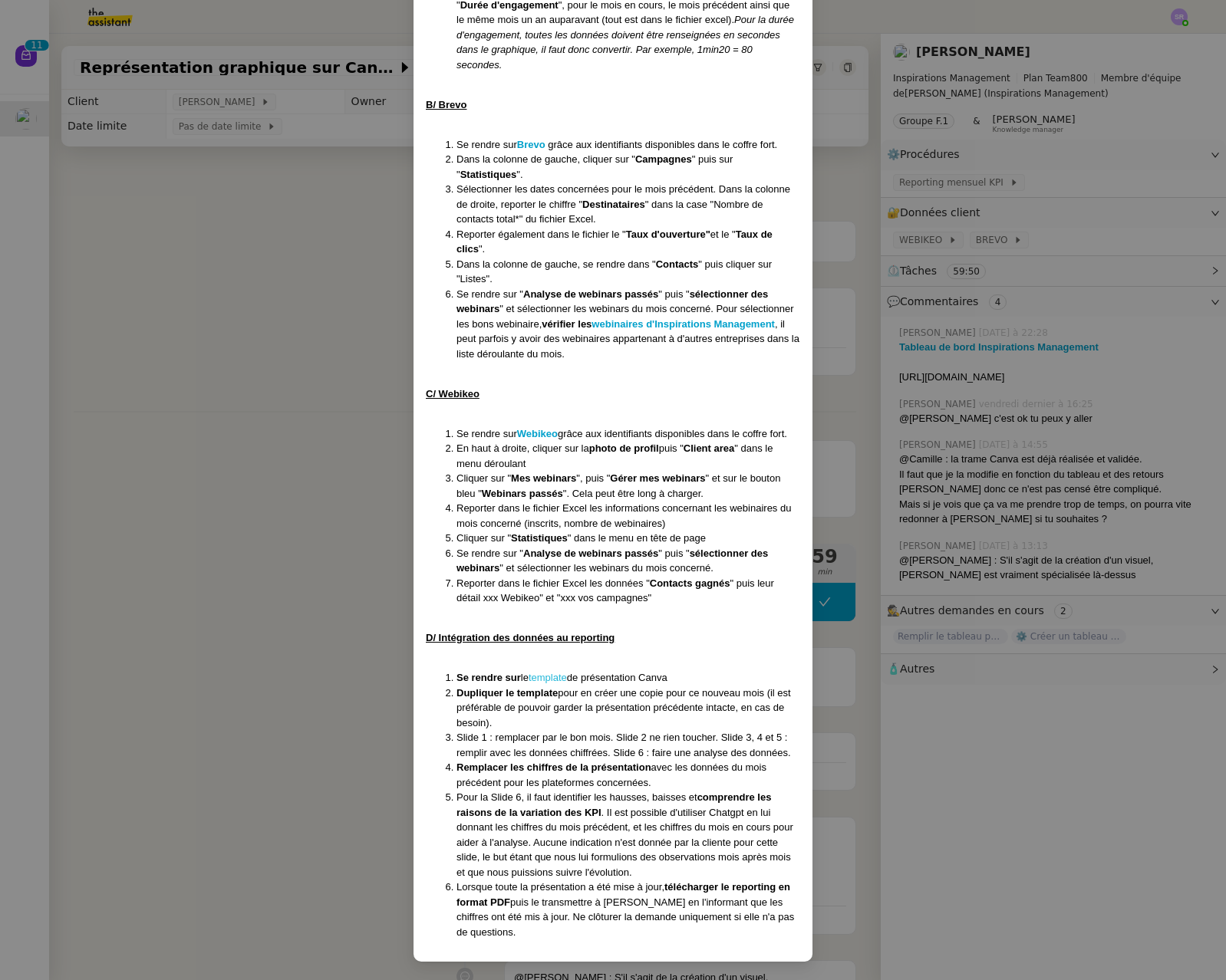
click at [549, 677] on link "template" at bounding box center [548, 677] width 38 height 11
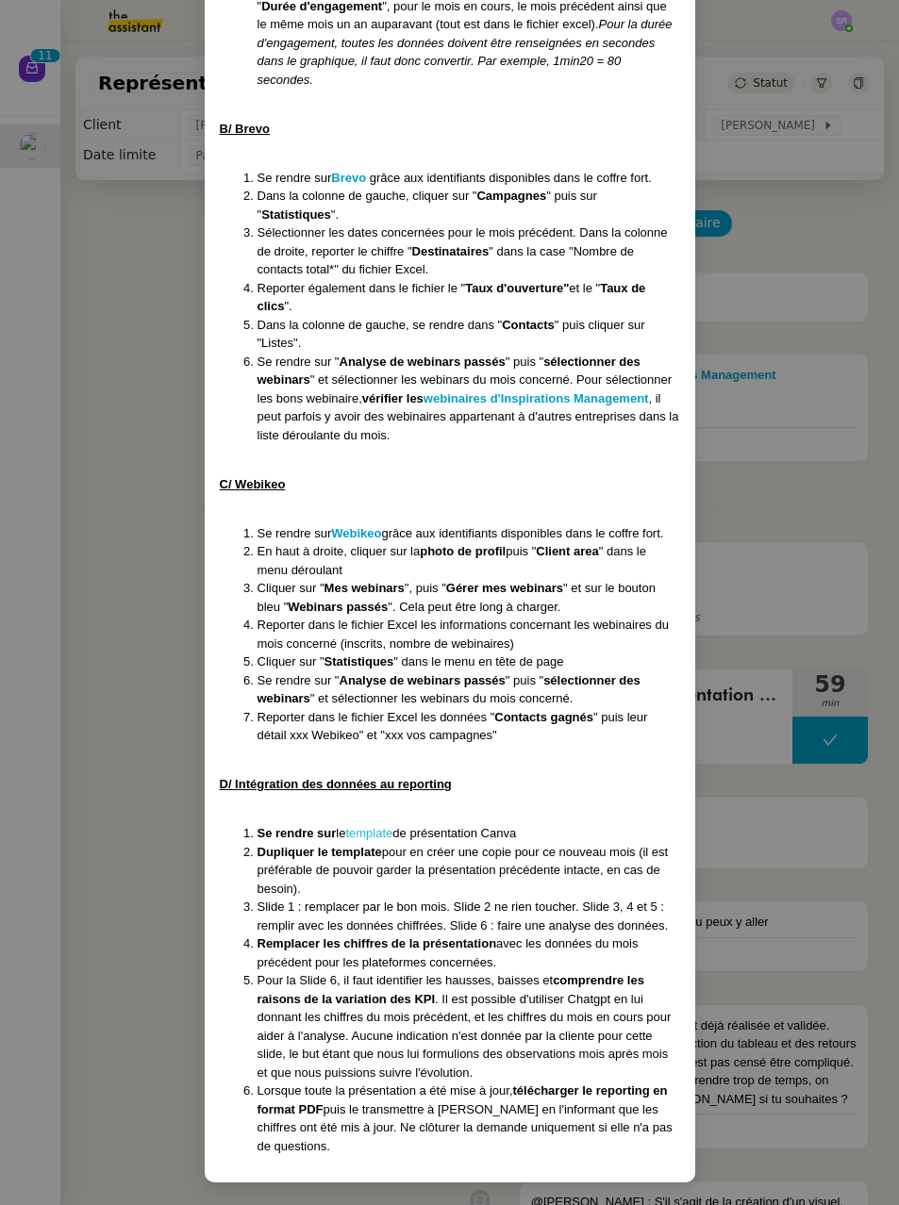
click at [381, 835] on link "template" at bounding box center [368, 833] width 47 height 14
click at [105, 465] on nz-modal-container "Créée le [DATE] MAJ le [DATE] Contexte : La cliente souhaite que nous fassions …" at bounding box center [449, 602] width 899 height 1205
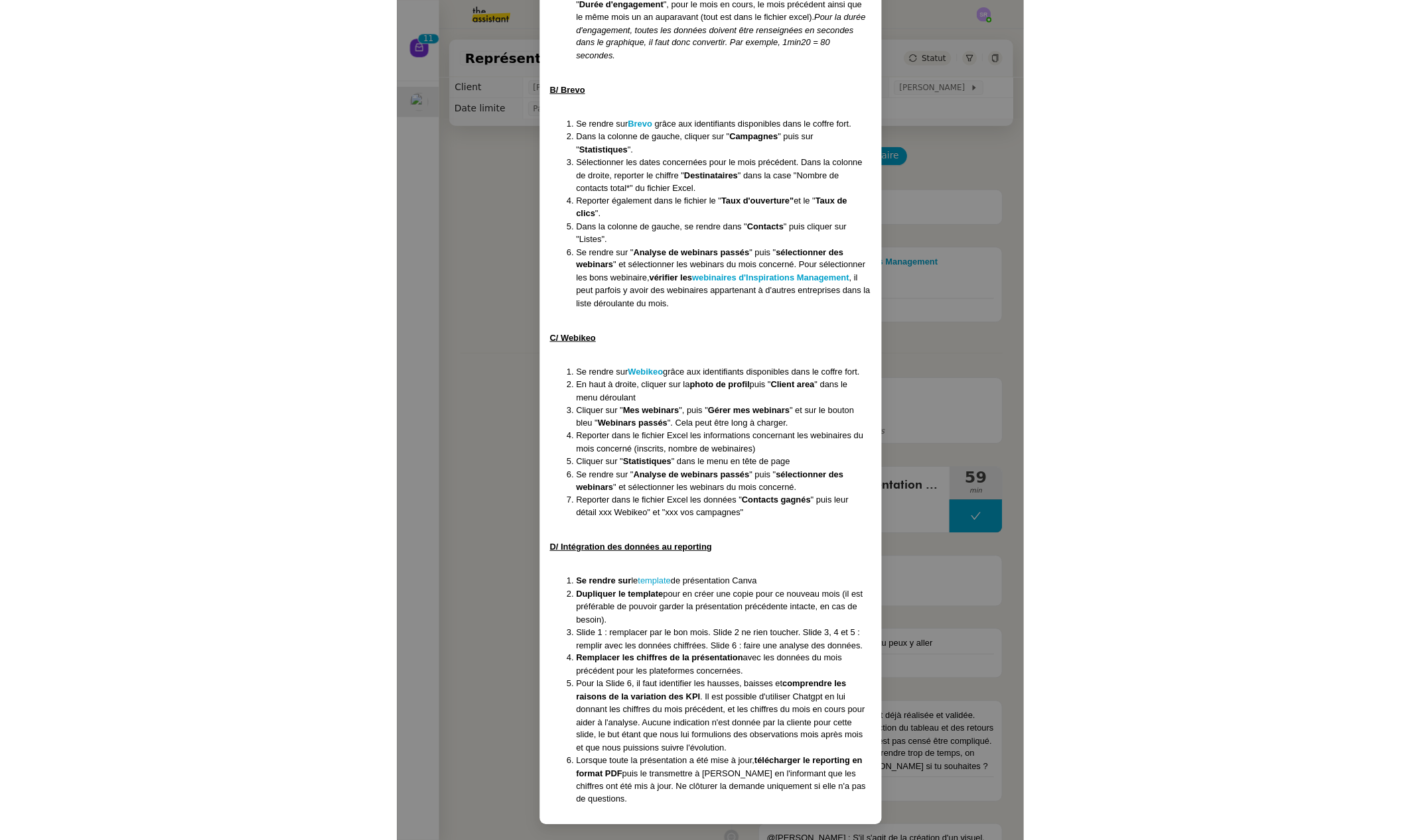
scroll to position [388, 0]
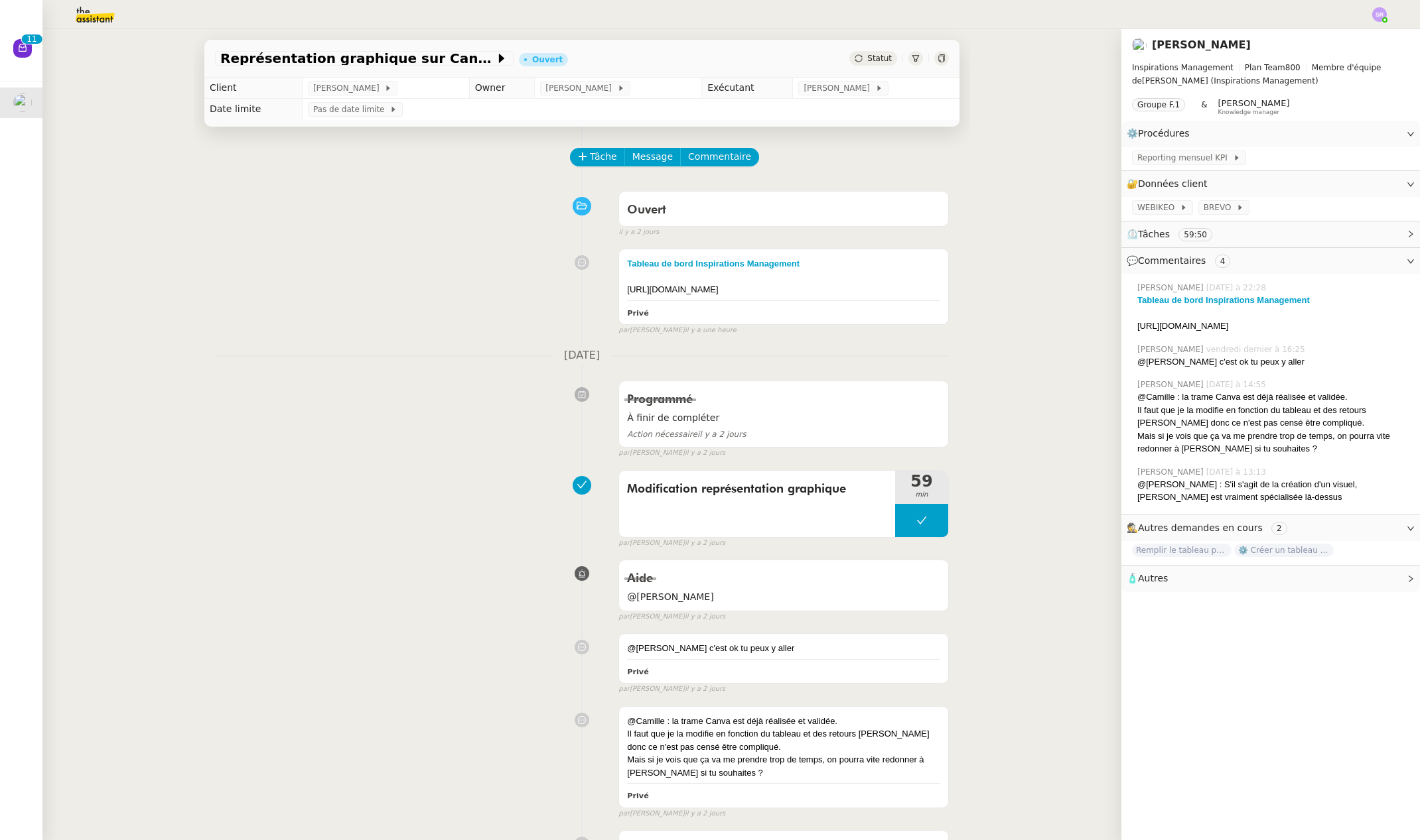
click at [345, 431] on div "Programmé À finir de compléter Action nécessaire [DATE] false par [PERSON_NAME]…" at bounding box center [582, 416] width 734 height 84
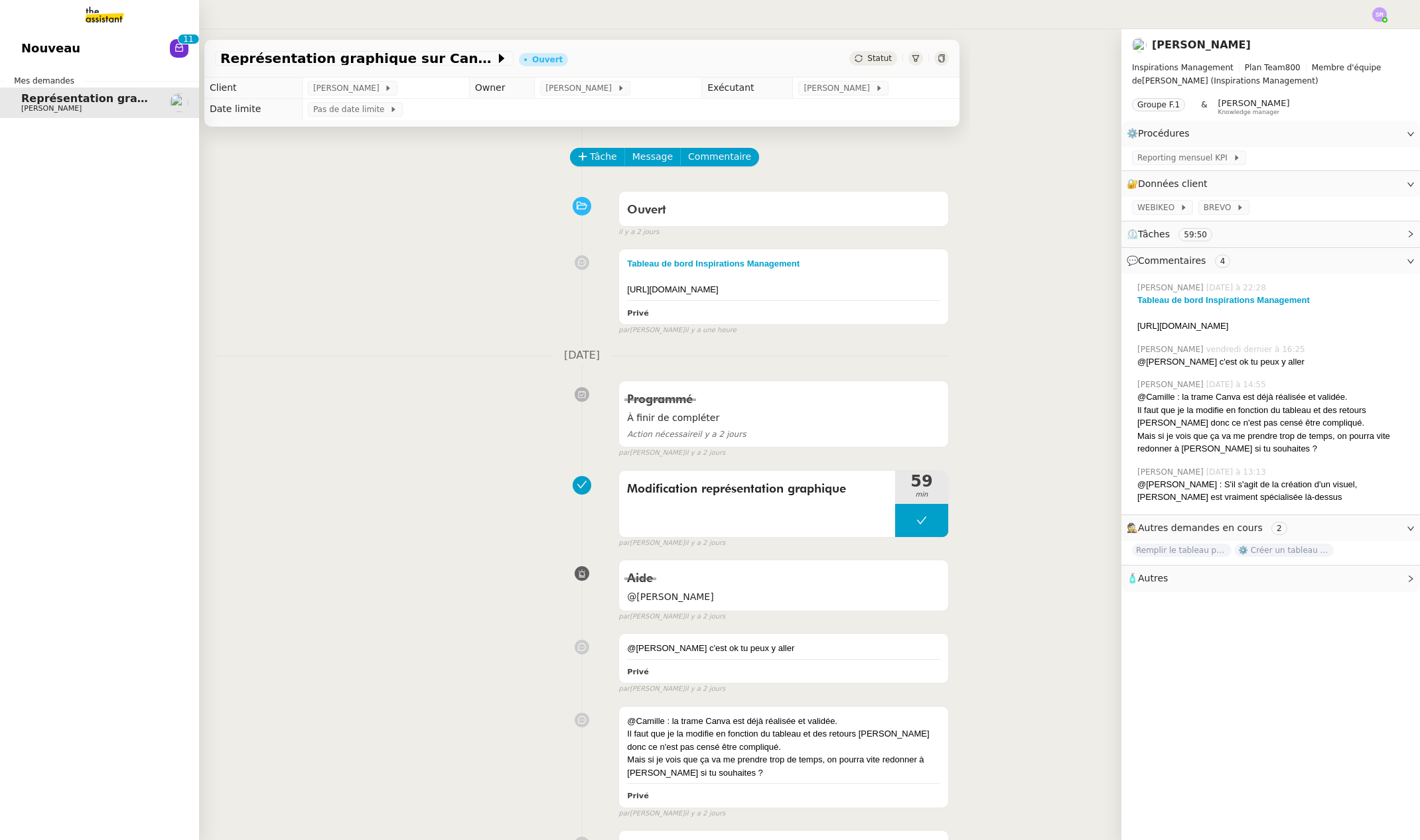
click at [27, 110] on span "[PERSON_NAME]" at bounding box center [51, 108] width 60 height 8
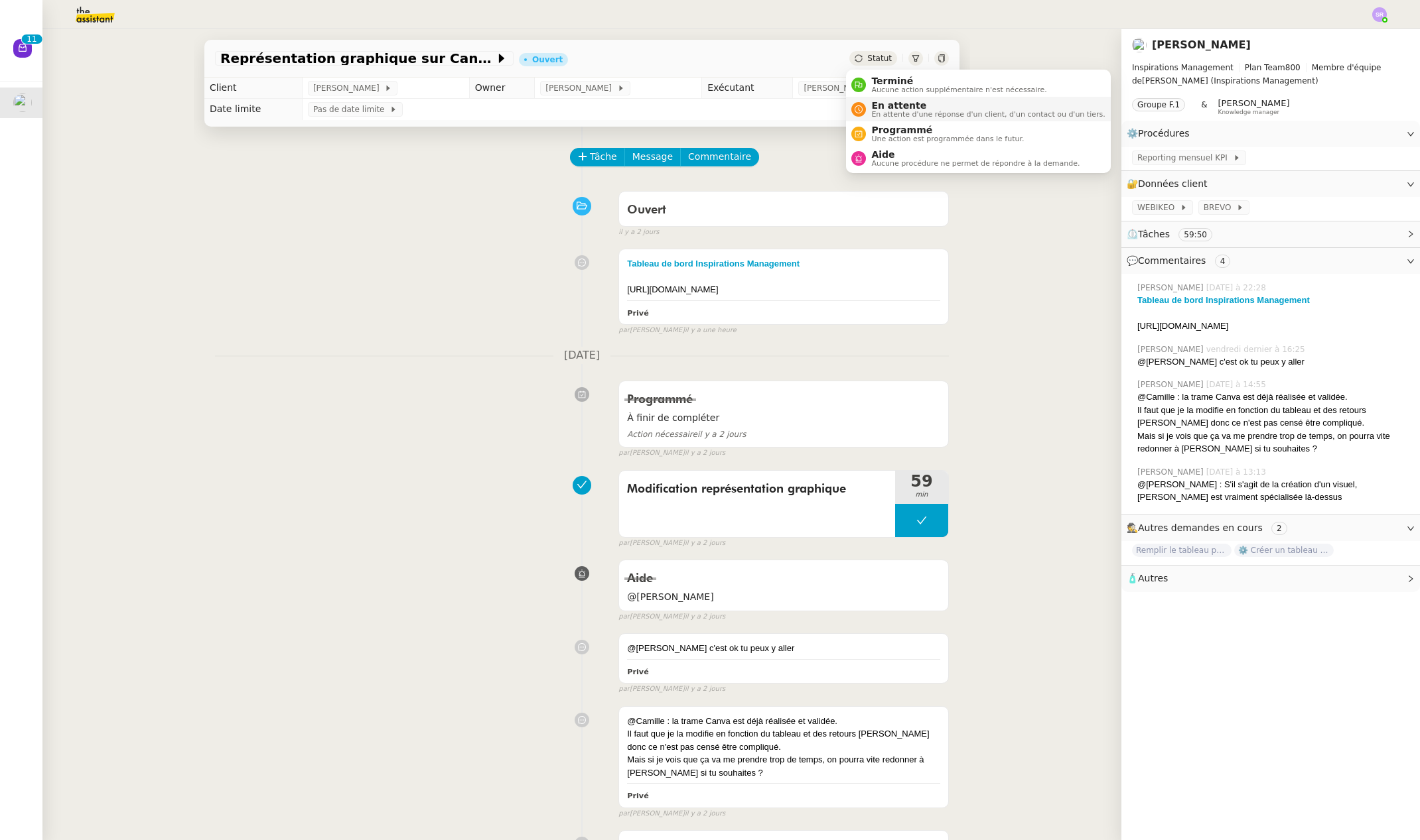
click at [505, 106] on span "En attente" at bounding box center [987, 105] width 234 height 11
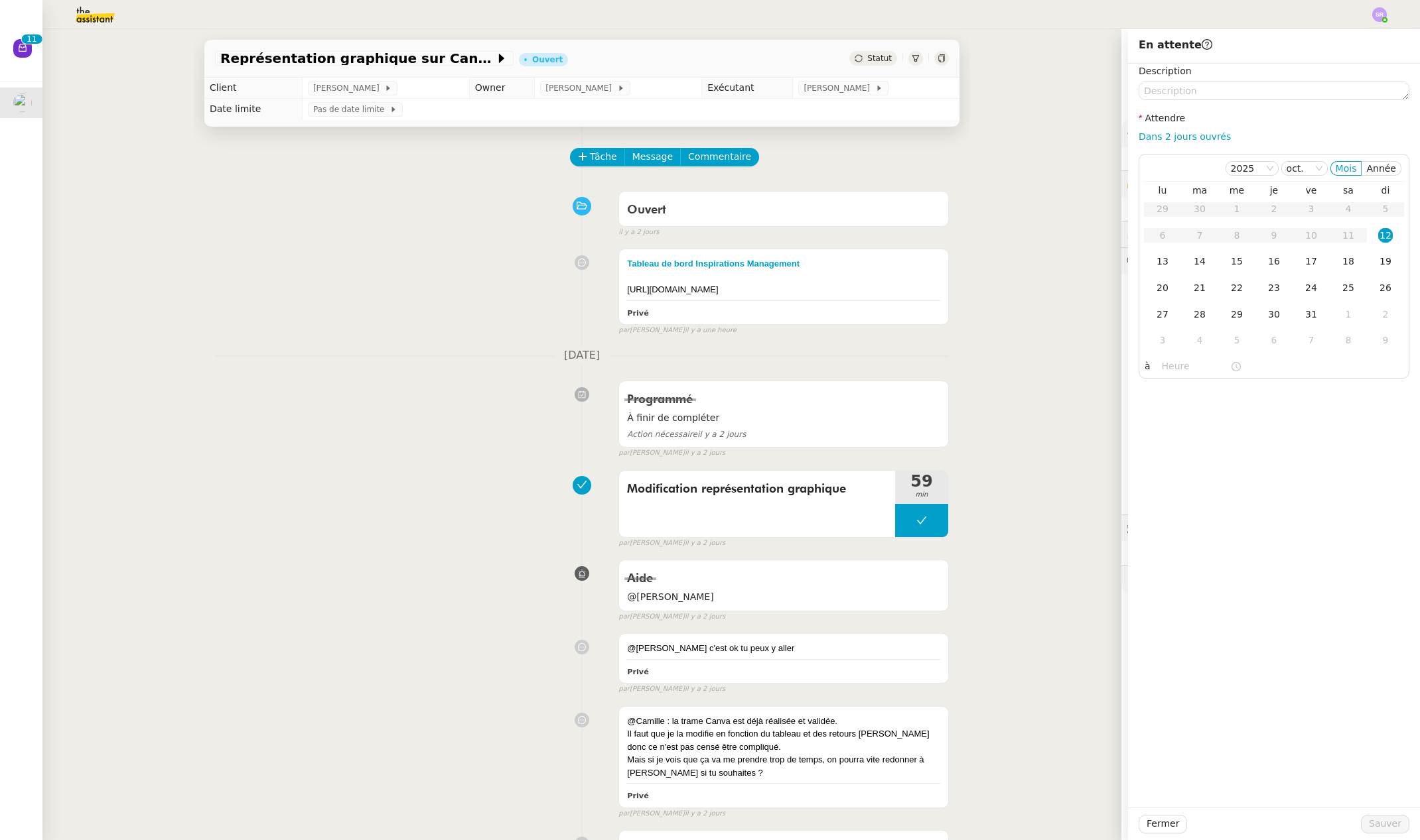
click at [505, 124] on nz-form-label "Attendre" at bounding box center [1162, 119] width 46 height 18
drag, startPoint x: 1151, startPoint y: 135, endPoint x: 1153, endPoint y: 156, distance: 21.1
click at [505, 135] on link "Dans 2 jours ouvrés" at bounding box center [1184, 136] width 92 height 11
type input "07:00"
click at [505, 263] on div "13" at bounding box center [1162, 261] width 15 height 15
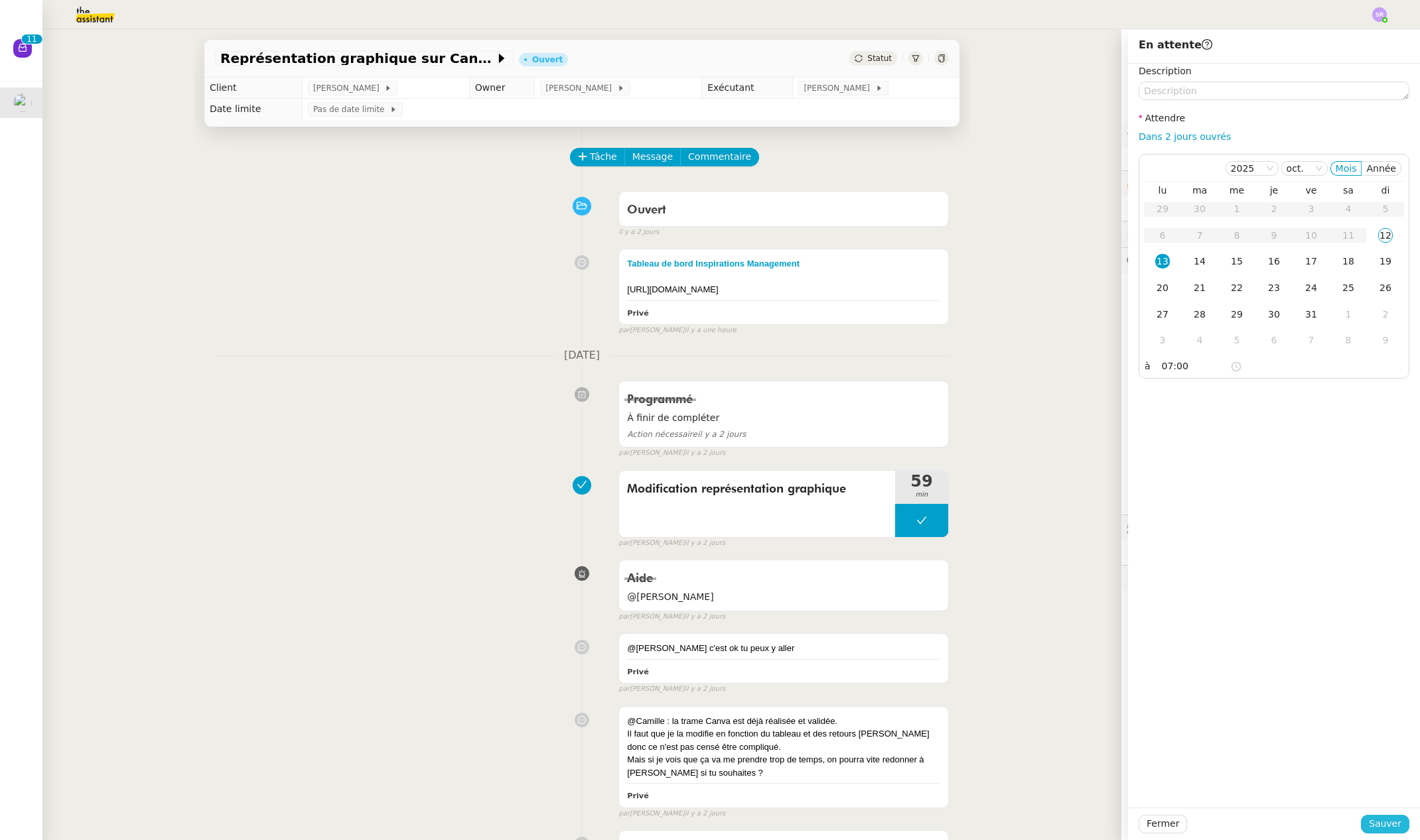
click at [505, 818] on span "Sauver" at bounding box center [1385, 824] width 32 height 15
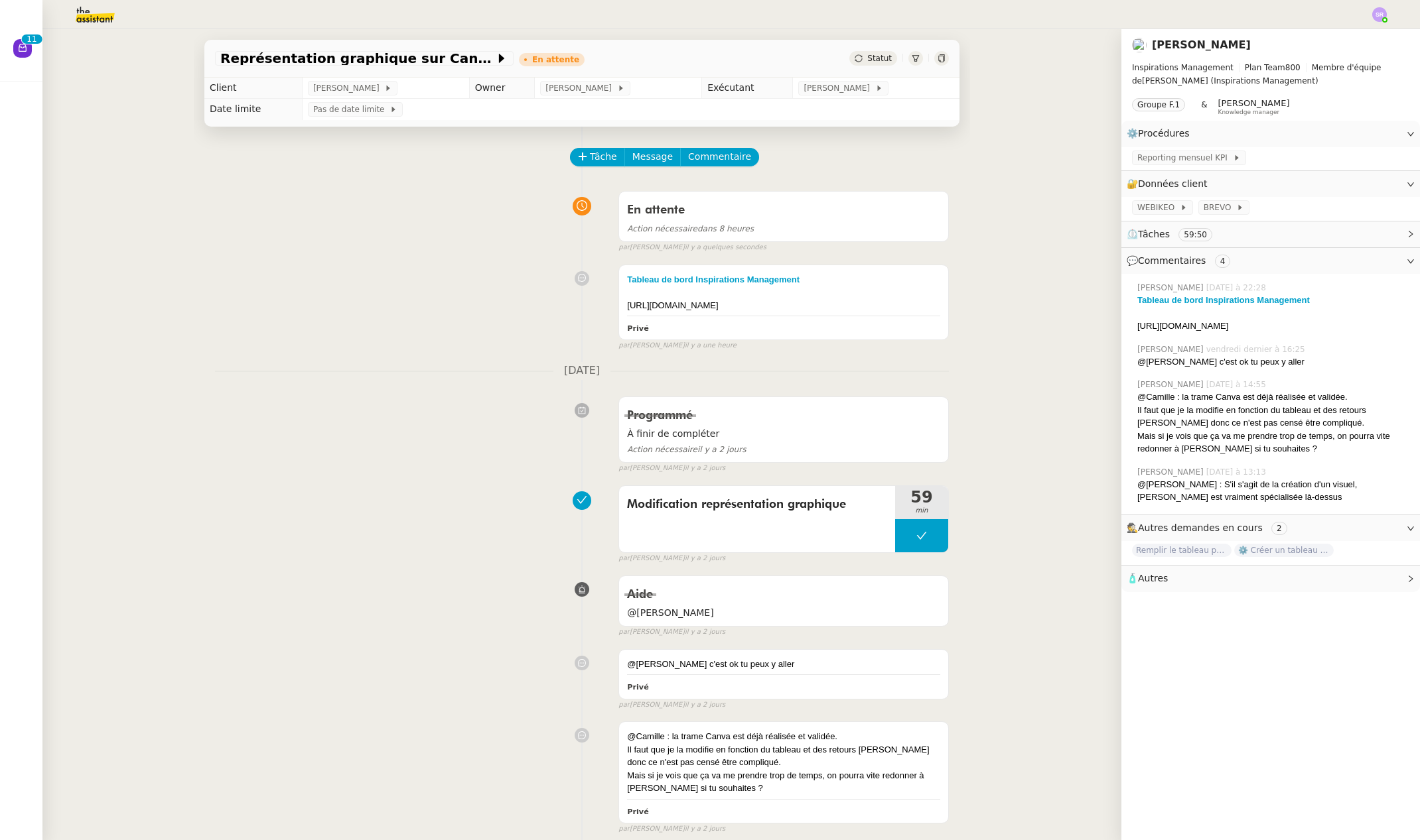
click at [505, 444] on div "Représentation graphique sur Canva En attente Statut Client [PERSON_NAME] Owner…" at bounding box center [582, 435] width 1079 height 811
click at [505, 13] on img at bounding box center [1379, 14] width 15 height 15
click at [505, 37] on li "Suivi" at bounding box center [1343, 38] width 87 height 18
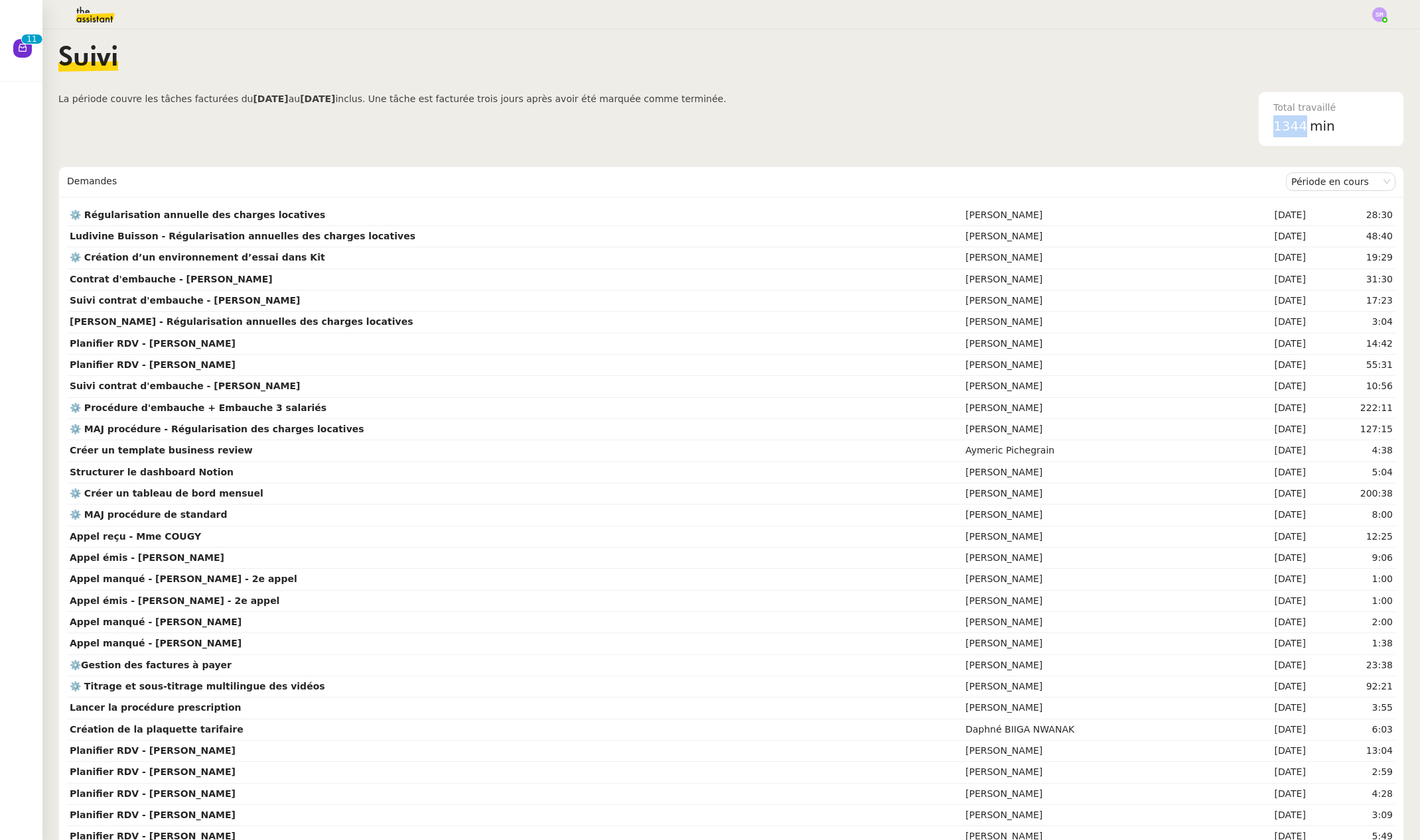
drag, startPoint x: 1261, startPoint y: 130, endPoint x: 1251, endPoint y: 129, distance: 10.0
click at [505, 129] on div "Total travaillé 1344 min" at bounding box center [1331, 119] width 132 height 53
copy span "1344"
click at [505, 77] on div "Suivi" at bounding box center [731, 68] width 1345 height 46
click at [87, 14] on img at bounding box center [84, 15] width 103 height 30
